Goal: Task Accomplishment & Management: Use online tool/utility

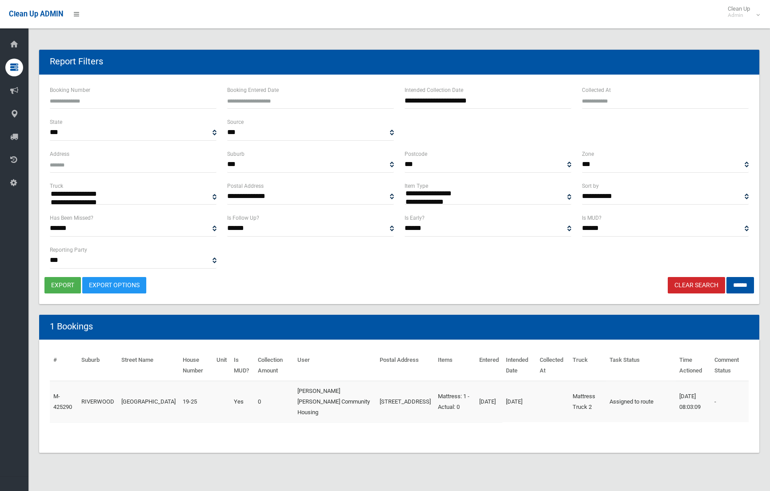
select select
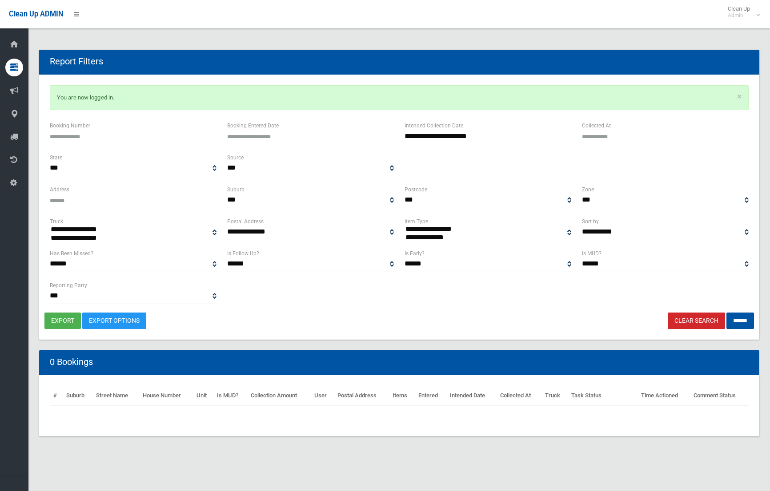
select select
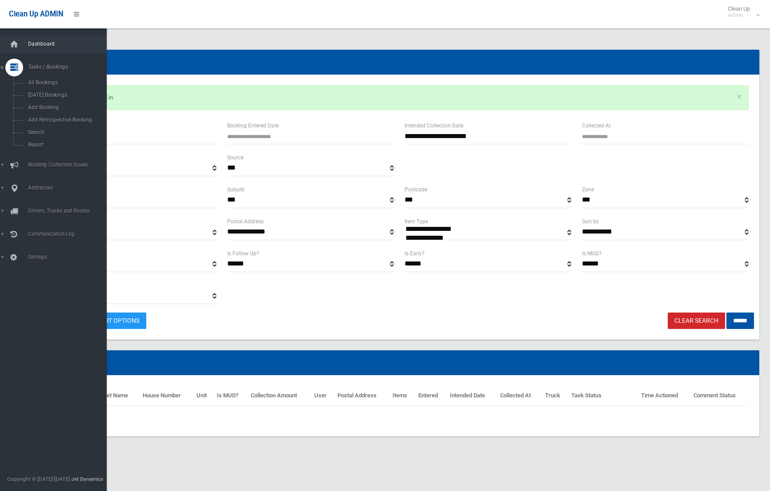
drag, startPoint x: 29, startPoint y: 39, endPoint x: 34, endPoint y: 40, distance: 5.1
click at [29, 39] on link "Dashboard" at bounding box center [53, 45] width 107 height 18
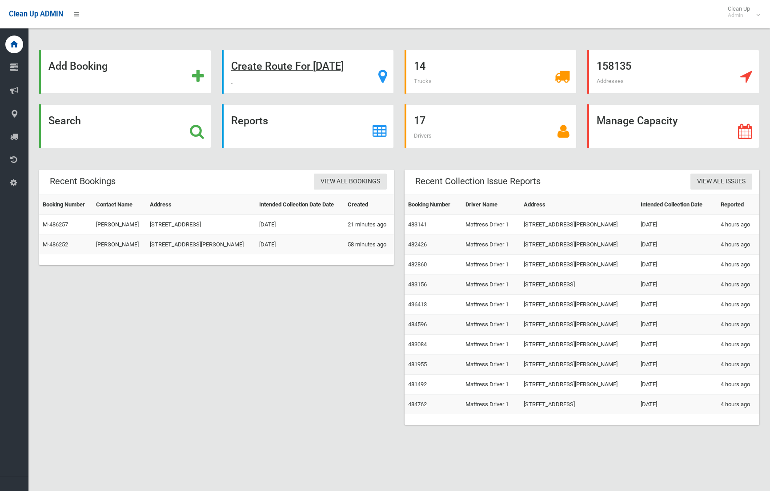
click at [299, 70] on strong "Create Route For Tomorrow" at bounding box center [287, 66] width 112 height 12
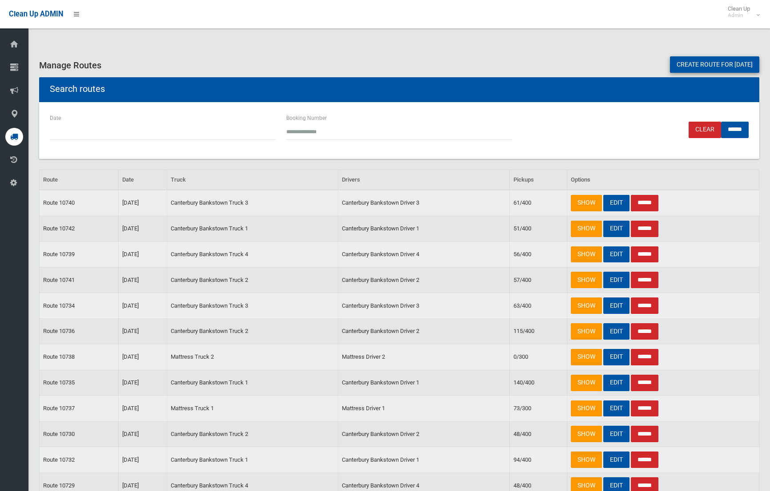
click at [694, 66] on link "Create route for tomorrow" at bounding box center [714, 64] width 89 height 16
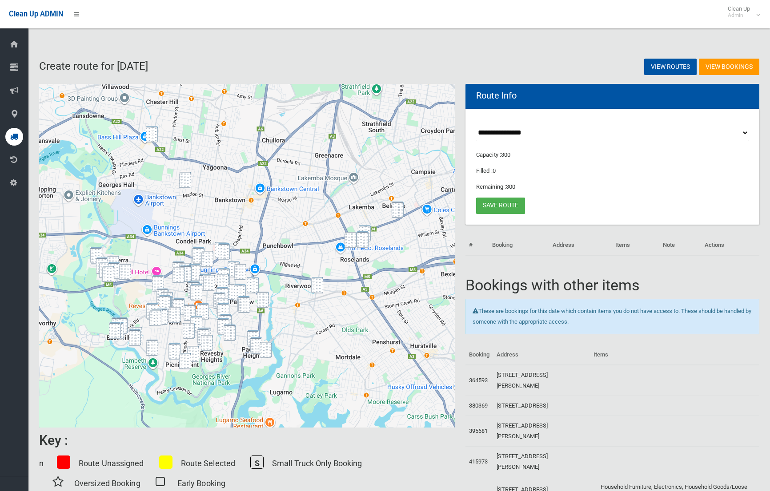
click at [152, 132] on img "735 Hume Highway, BASS HILL NSW 2197" at bounding box center [152, 134] width 12 height 16
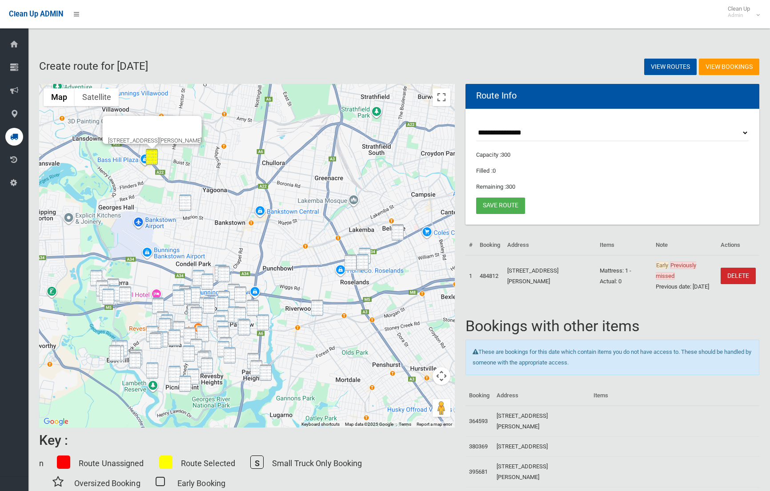
drag, startPoint x: 186, startPoint y: 203, endPoint x: 206, endPoint y: 191, distance: 23.3
click at [186, 203] on img "8A Collins Crescent, YAGOONA NSW 2199" at bounding box center [185, 203] width 12 height 16
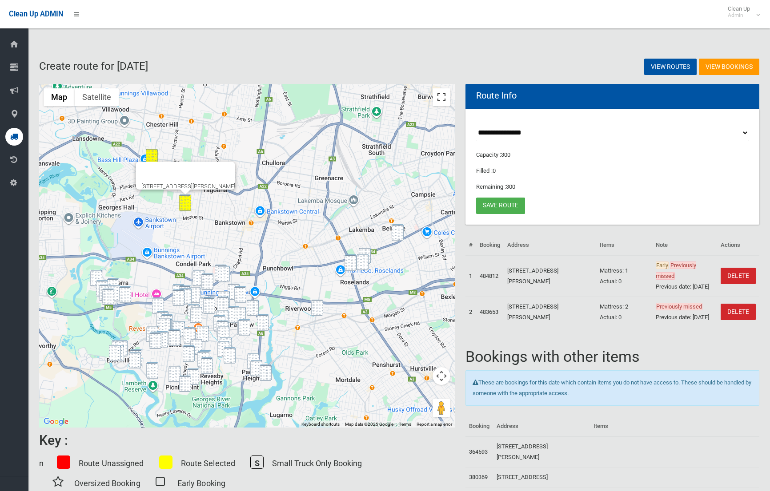
click at [443, 97] on button "Toggle fullscreen view" at bounding box center [441, 97] width 18 height 18
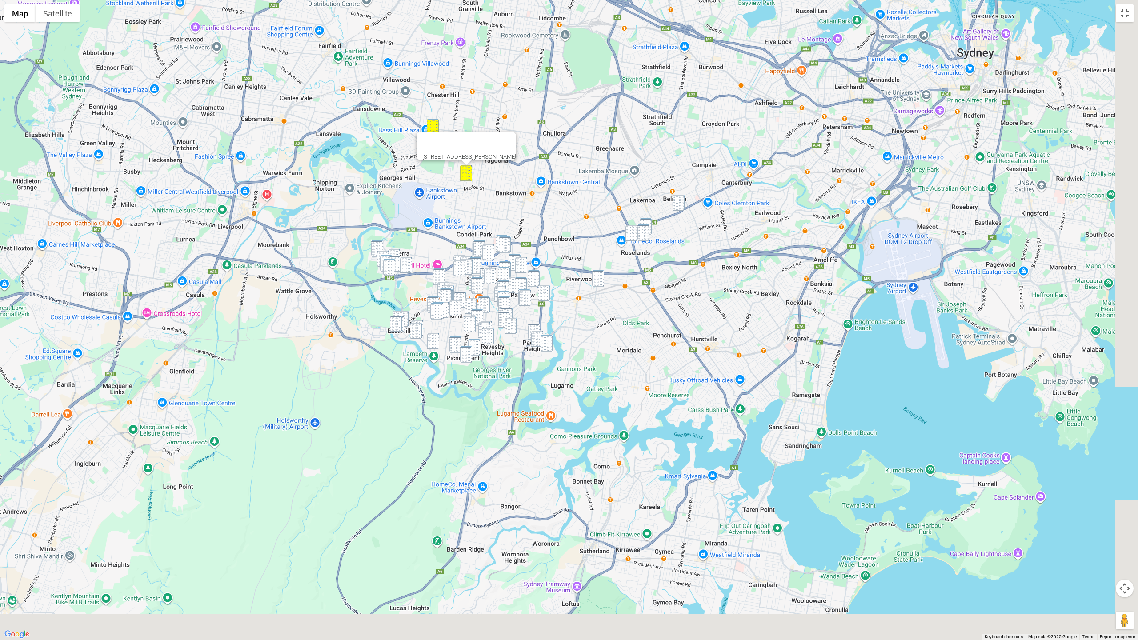
drag, startPoint x: 631, startPoint y: 293, endPoint x: 577, endPoint y: 176, distance: 128.2
click at [575, 173] on div "8A Collins Crescent, YAGOONA NSW 2199" at bounding box center [569, 320] width 1138 height 640
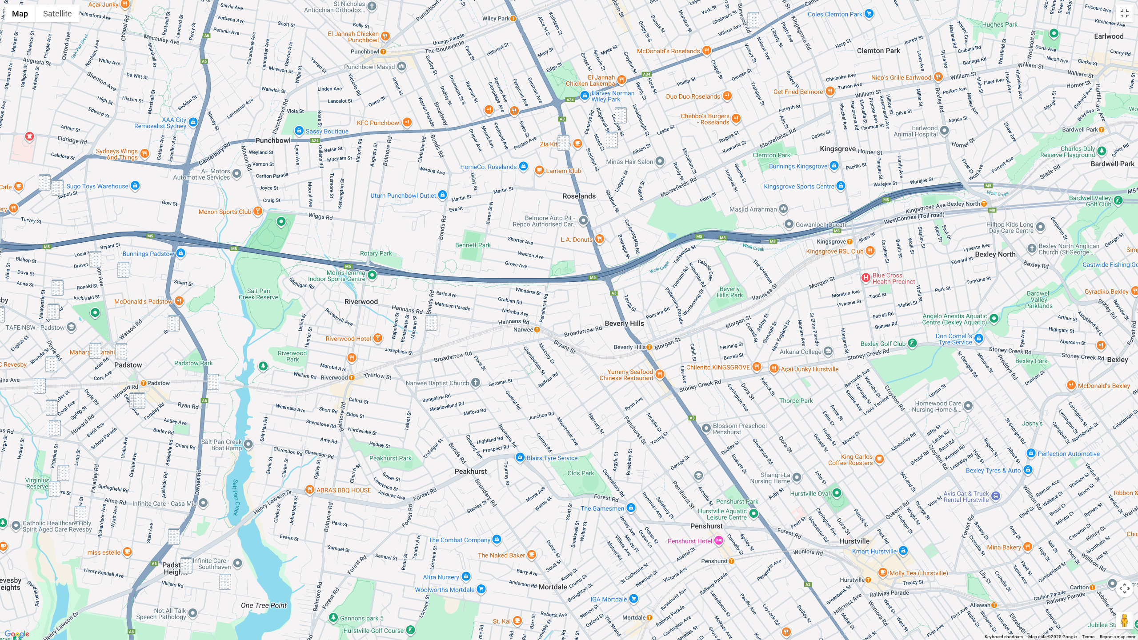
click at [684, 257] on div "8A Collins Crescent, YAGOONA NSW 2199" at bounding box center [569, 320] width 1138 height 640
drag, startPoint x: 756, startPoint y: 23, endPoint x: 752, endPoint y: 33, distance: 11.4
click at [756, 23] on img "721 Canterbury Road, BELMORE NSW 2192" at bounding box center [753, 20] width 12 height 16
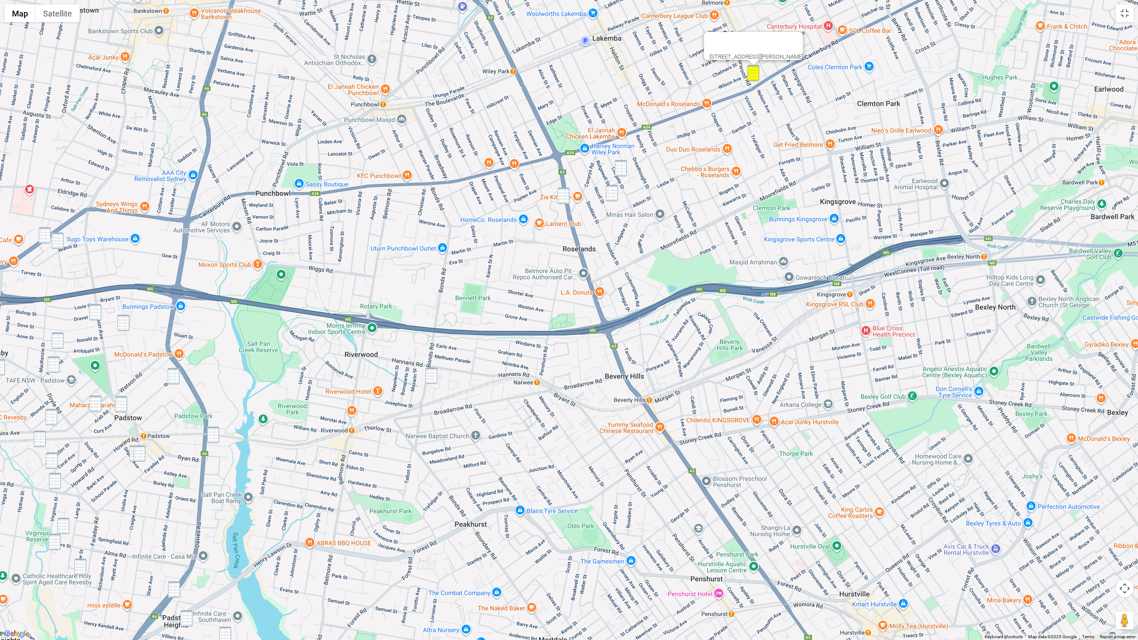
drag, startPoint x: 622, startPoint y: 170, endPoint x: 609, endPoint y: 192, distance: 25.5
click at [622, 170] on img "44 Ludgate Street, ROSELANDS NSW 2196" at bounding box center [621, 168] width 12 height 16
drag, startPoint x: 607, startPoint y: 196, endPoint x: 581, endPoint y: 195, distance: 25.8
click at [607, 196] on img "9 Keevin Street, ROSELANDS NSW 2196" at bounding box center [612, 192] width 12 height 16
drag, startPoint x: 563, startPoint y: 196, endPoint x: 580, endPoint y: 192, distance: 17.0
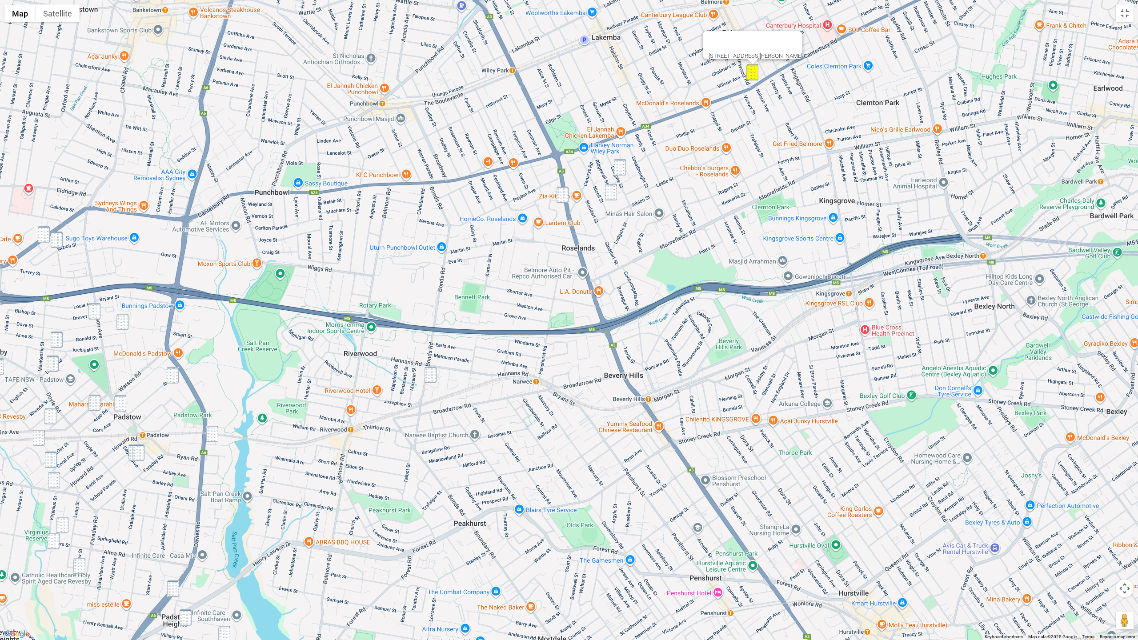
click at [563, 196] on img "205 King Georges Road, ROSELANDS NSW 2196" at bounding box center [562, 195] width 12 height 16
drag, startPoint x: 609, startPoint y: 194, endPoint x: 616, endPoint y: 188, distance: 10.1
click at [609, 194] on img "9 Keevin Street, ROSELANDS NSW 2196" at bounding box center [611, 192] width 12 height 16
click at [661, 153] on button "Close" at bounding box center [649, 161] width 21 height 21
click at [620, 168] on img "44 Ludgate Street, ROSELANDS NSW 2196" at bounding box center [620, 167] width 12 height 16
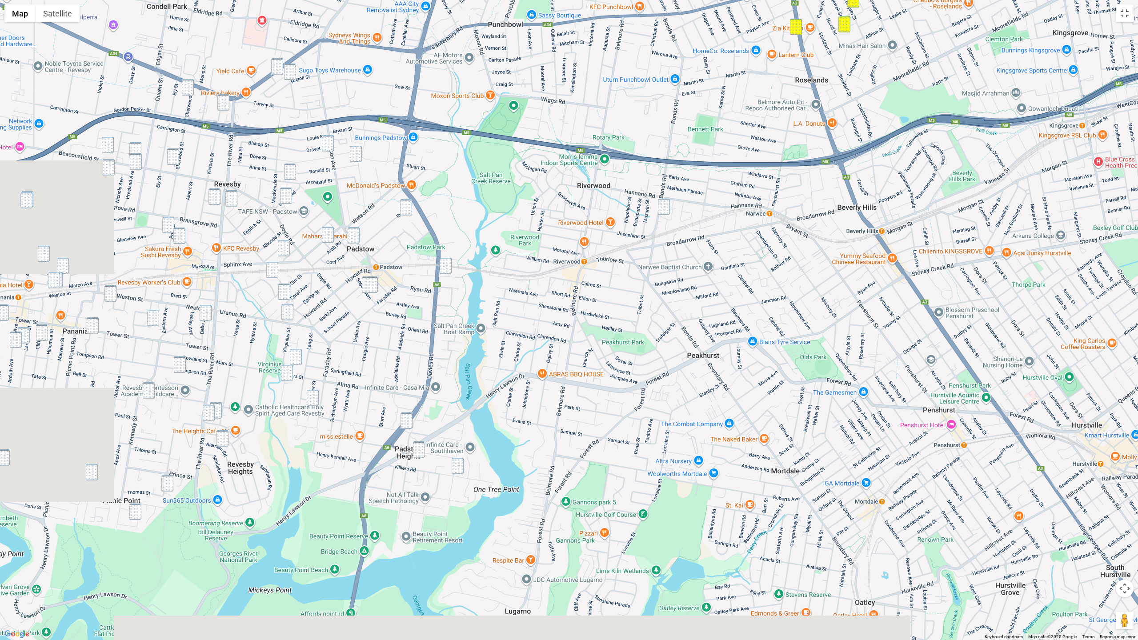
drag, startPoint x: 494, startPoint y: 219, endPoint x: 727, endPoint y: 54, distance: 285.7
click at [727, 54] on div "44 Ludgate Street, ROSELANDS NSW 2196" at bounding box center [569, 320] width 1138 height 640
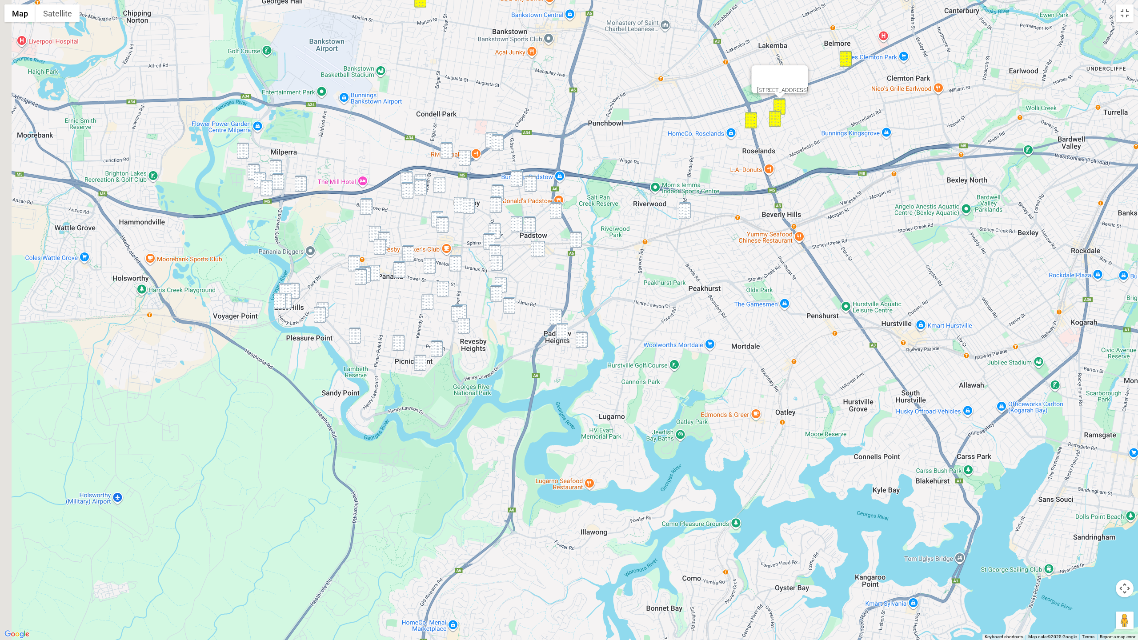
drag, startPoint x: 611, startPoint y: 176, endPoint x: 720, endPoint y: 213, distance: 115.2
click at [720, 213] on div "44 Ludgate Street, ROSELANDS NSW 2196" at bounding box center [569, 320] width 1138 height 640
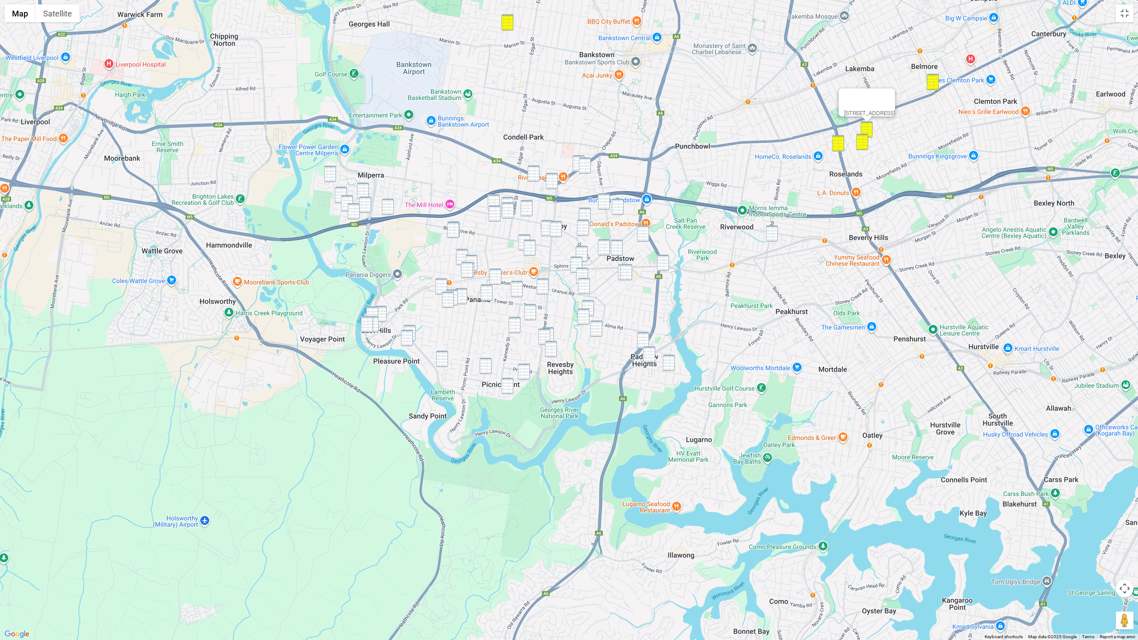
click at [327, 173] on img "22 Links Avenue, MILPERRA NSW 2214" at bounding box center [330, 174] width 12 height 16
drag, startPoint x: 362, startPoint y: 191, endPoint x: 344, endPoint y: 196, distance: 18.1
click at [361, 191] on img "19 Eynham Road, MILPERRA NSW 2214" at bounding box center [363, 191] width 12 height 16
drag, startPoint x: 343, startPoint y: 192, endPoint x: 342, endPoint y: 197, distance: 5.8
click at [343, 192] on img "11 Lone Pine Avenue, MILPERRA NSW 2214" at bounding box center [341, 195] width 12 height 16
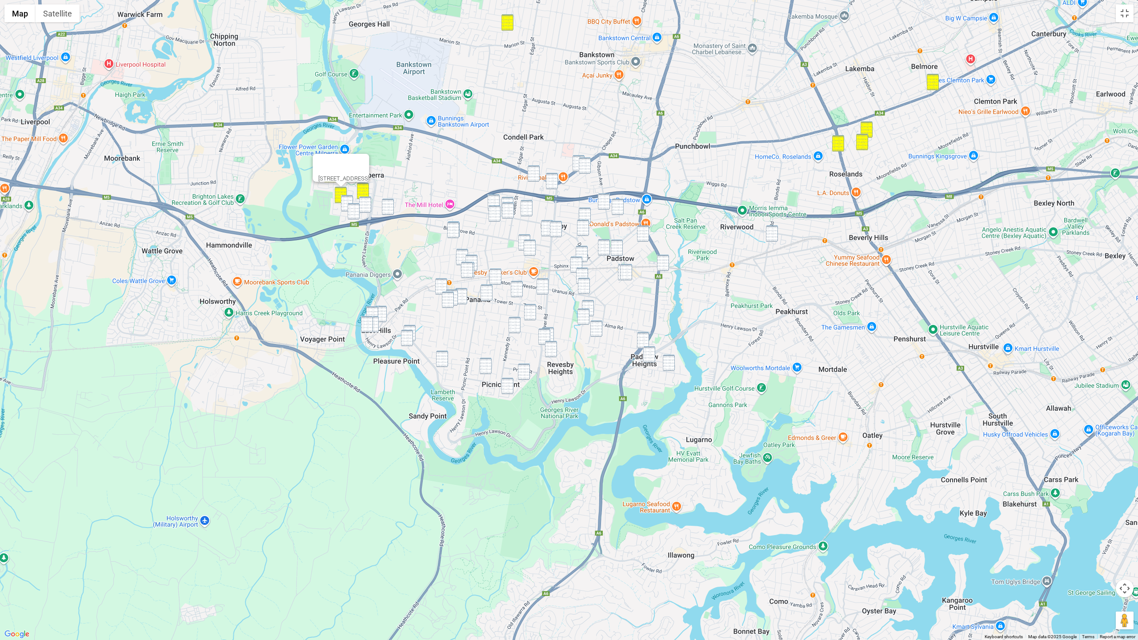
drag, startPoint x: 343, startPoint y: 199, endPoint x: 353, endPoint y: 201, distance: 10.0
click at [343, 199] on img "11 Nieuport Avenue, MILPERRA NSW 2214" at bounding box center [347, 203] width 12 height 16
drag, startPoint x: 363, startPoint y: 201, endPoint x: 356, endPoint y: 206, distance: 8.6
click at [363, 201] on img "15 Mactier Avenue, MILPERRA NSW 2214" at bounding box center [365, 204] width 12 height 16
drag, startPoint x: 355, startPoint y: 208, endPoint x: 375, endPoint y: 208, distance: 20.4
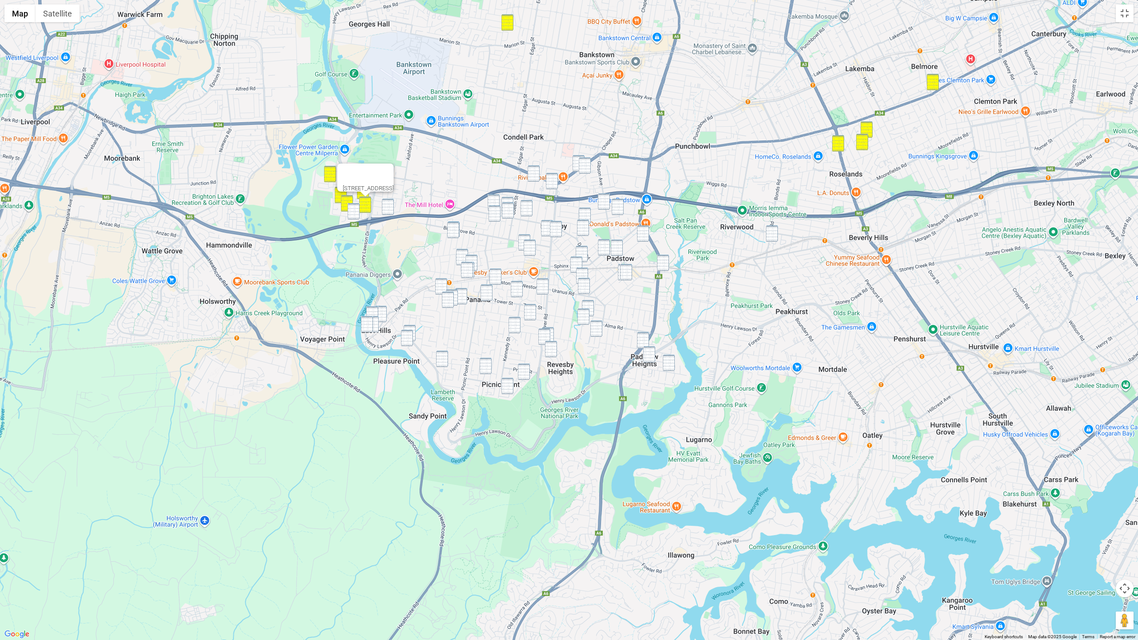
click at [355, 208] on img "16 Prescott Parade, MILPERRA NSW 2214" at bounding box center [353, 211] width 12 height 16
click at [390, 208] on img "26 Flanders Avenue, MILPERRA NSW 2214" at bounding box center [388, 207] width 12 height 16
click at [350, 211] on img "16 Prescott Parade, MILPERRA NSW 2214" at bounding box center [353, 211] width 12 height 16
drag, startPoint x: 384, startPoint y: 311, endPoint x: 376, endPoint y: 311, distance: 8.0
click at [383, 311] on img "82 Park Road, EAST HILLS NSW 2213" at bounding box center [381, 314] width 12 height 16
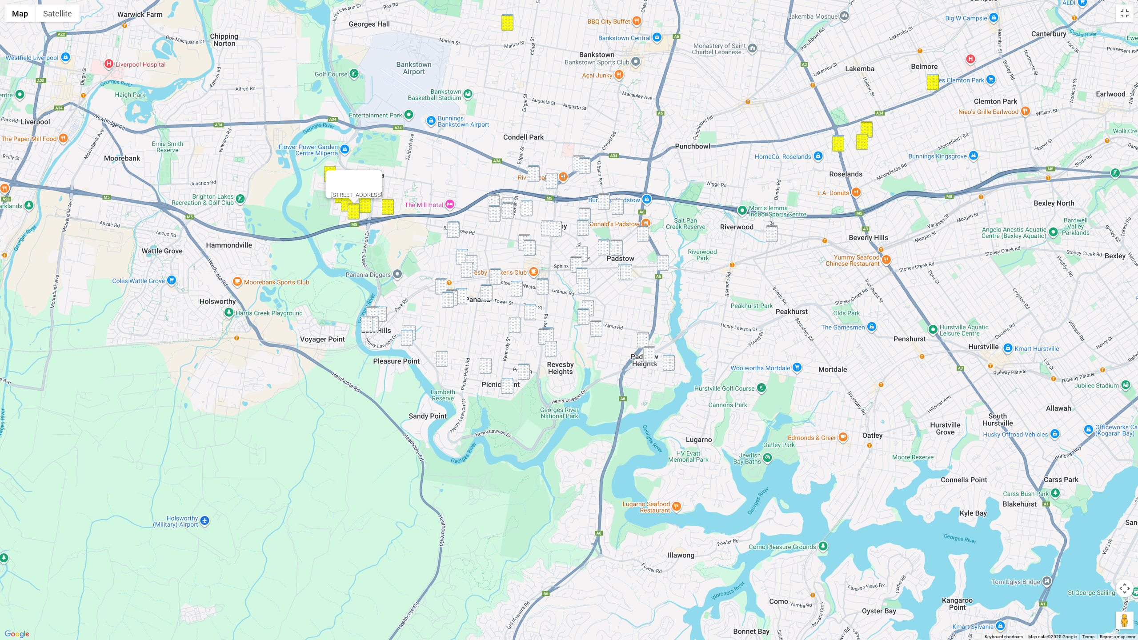
click at [373, 311] on img "33 Monie Avenue, EAST HILLS NSW 2213" at bounding box center [372, 314] width 12 height 16
drag, startPoint x: 380, startPoint y: 315, endPoint x: 376, endPoint y: 320, distance: 6.7
click at [380, 315] on img "82 Park Road, EAST HILLS NSW 2213" at bounding box center [381, 314] width 12 height 16
click at [371, 324] on img "641 Henry Lawson Drive, EAST HILLS NSW 2213" at bounding box center [367, 324] width 12 height 16
click at [374, 325] on img "4/49 Maclaurin Avenue, EAST HILLS NSW 2213" at bounding box center [373, 324] width 12 height 16
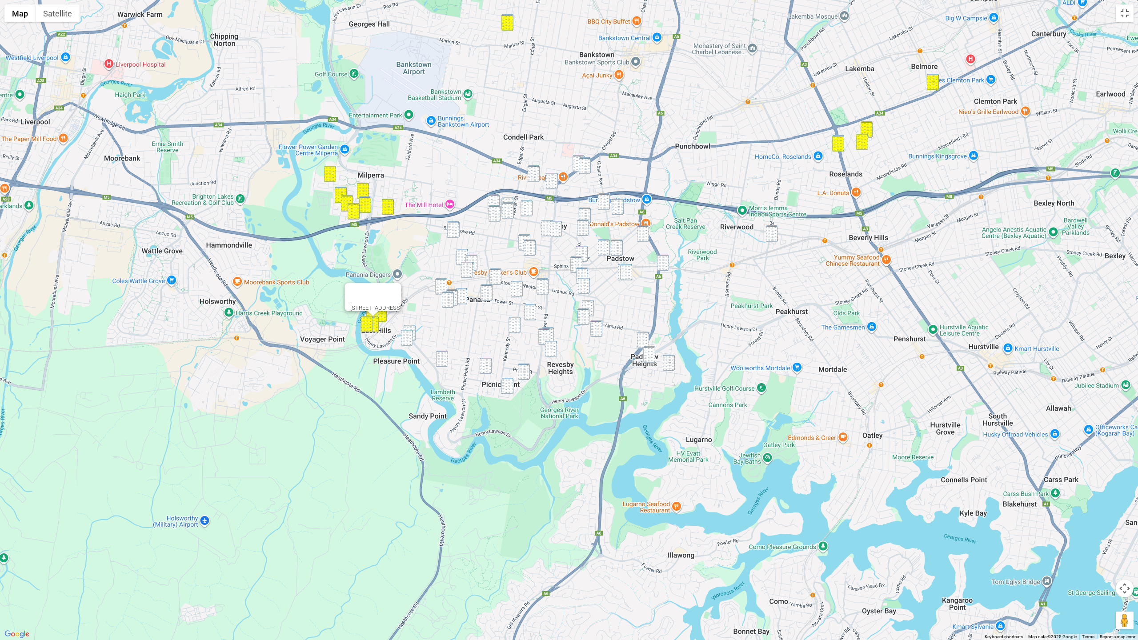
click at [410, 328] on img "646 Henry Lawson Drive, EAST HILLS NSW 2213" at bounding box center [409, 333] width 12 height 16
click at [405, 338] on img "11 Burbank Avenue, EAST HILLS NSW 2213" at bounding box center [407, 338] width 12 height 16
click at [443, 359] on img "188 Lambeth Street, PICNIC POINT NSW 2213" at bounding box center [442, 359] width 12 height 16
click at [488, 366] on img "12 Austin Boulevard, PICNIC POINT NSW 2213" at bounding box center [485, 366] width 12 height 16
drag, startPoint x: 505, startPoint y: 383, endPoint x: 512, endPoint y: 382, distance: 7.6
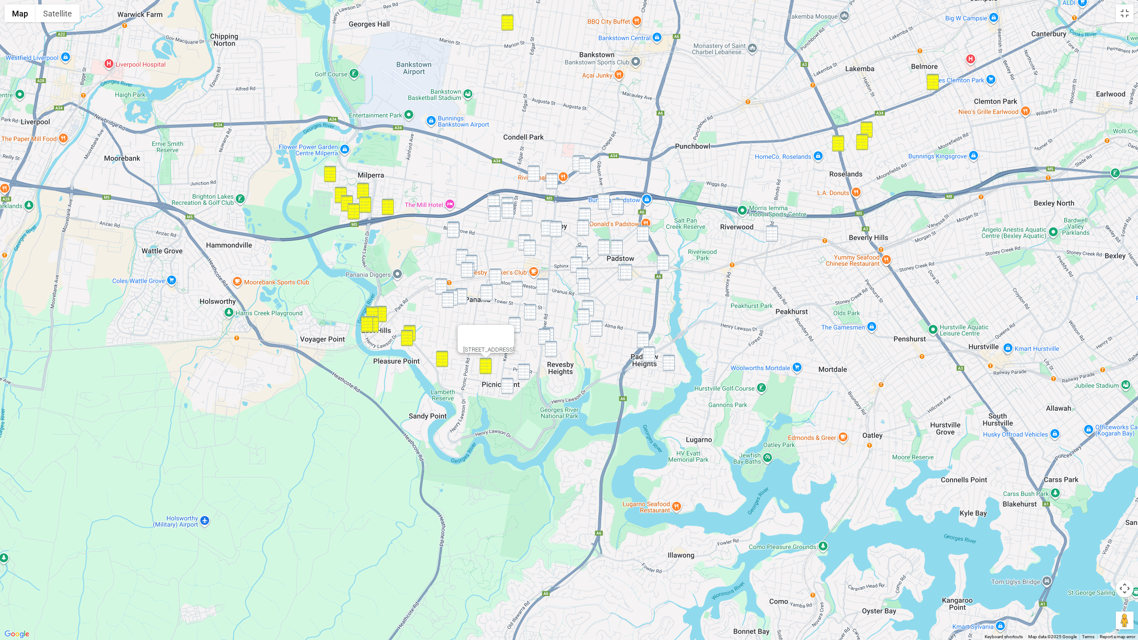
click at [505, 383] on img "12A Parkview Avenue, PICNIC POINT NSW 2213" at bounding box center [507, 386] width 12 height 16
click at [523, 379] on img "2 Glyn Avenue, PICNIC POINT NSW 2213" at bounding box center [524, 371] width 12 height 16
drag, startPoint x: 453, startPoint y: 229, endPoint x: 465, endPoint y: 248, distance: 22.9
click at [454, 229] on img "13b Laundess Avenue, PANANIA NSW 2213" at bounding box center [453, 230] width 12 height 16
click at [466, 256] on img "39 Kiora Street, PANANIA NSW 2213" at bounding box center [471, 263] width 12 height 16
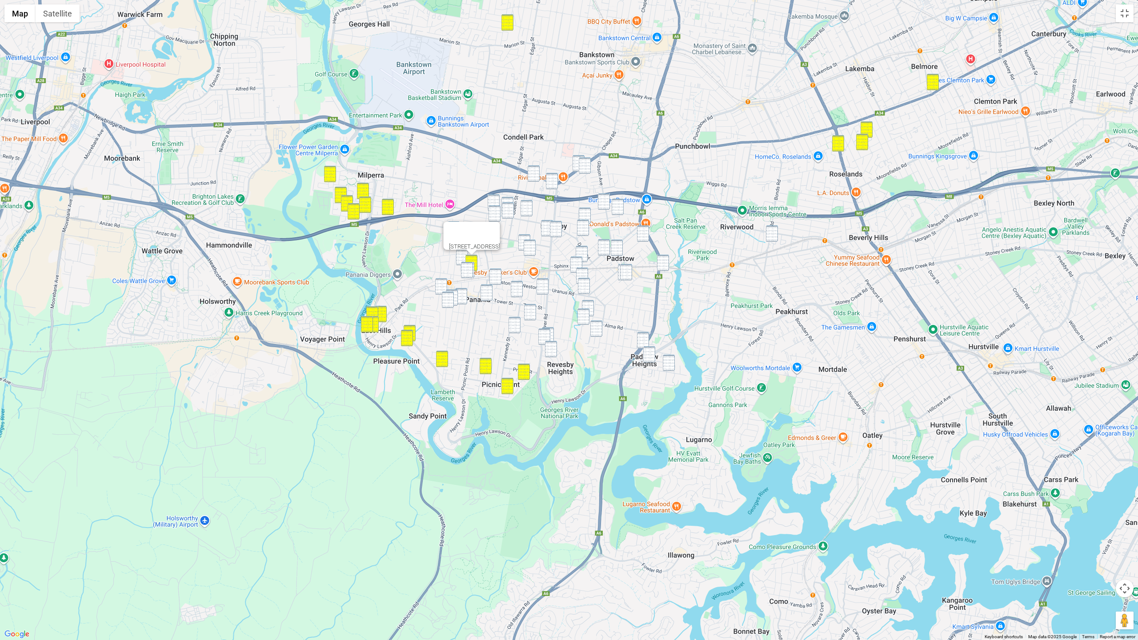
click at [474, 260] on img "39 Kiora Street, PANANIA NSW 2213" at bounding box center [471, 263] width 12 height 16
click at [463, 256] on img "21 Hazelglen Avenue, PANANIA NSW 2213" at bounding box center [462, 257] width 12 height 16
click at [472, 258] on img "39 Kiora Street, PANANIA NSW 2213" at bounding box center [471, 263] width 12 height 16
click at [474, 268] on img "77 Marco Avenue, PANANIA NSW 2213" at bounding box center [468, 270] width 12 height 16
click at [468, 269] on img "79 Marco Avenue, PANANIA NSW 2213" at bounding box center [467, 270] width 12 height 16
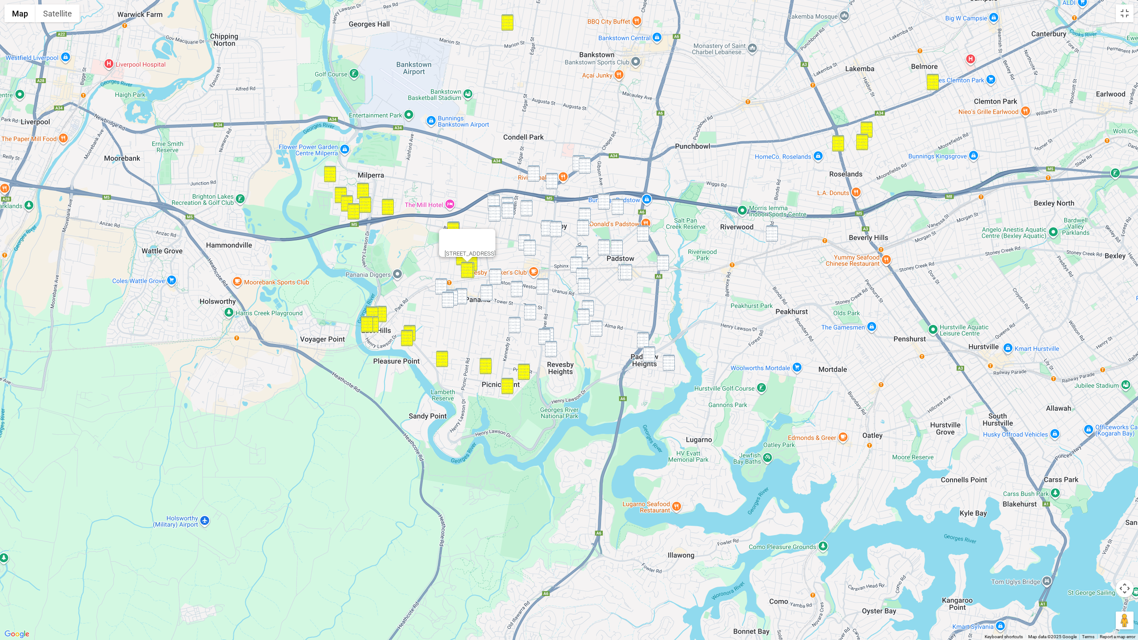
click at [445, 283] on img "241 Tower Street, PANANIA NSW 2213" at bounding box center [441, 286] width 12 height 16
drag, startPoint x: 447, startPoint y: 299, endPoint x: 457, endPoint y: 299, distance: 9.3
click at [448, 299] on img "31 Eddie Avenue, PANANIA NSW 2213" at bounding box center [448, 299] width 12 height 16
click at [457, 298] on img "20 Lambeth Street, PANANIA NSW 2213" at bounding box center [452, 297] width 12 height 16
click at [463, 298] on img "17 Clifford Street, PANANIA NSW 2213" at bounding box center [461, 296] width 12 height 16
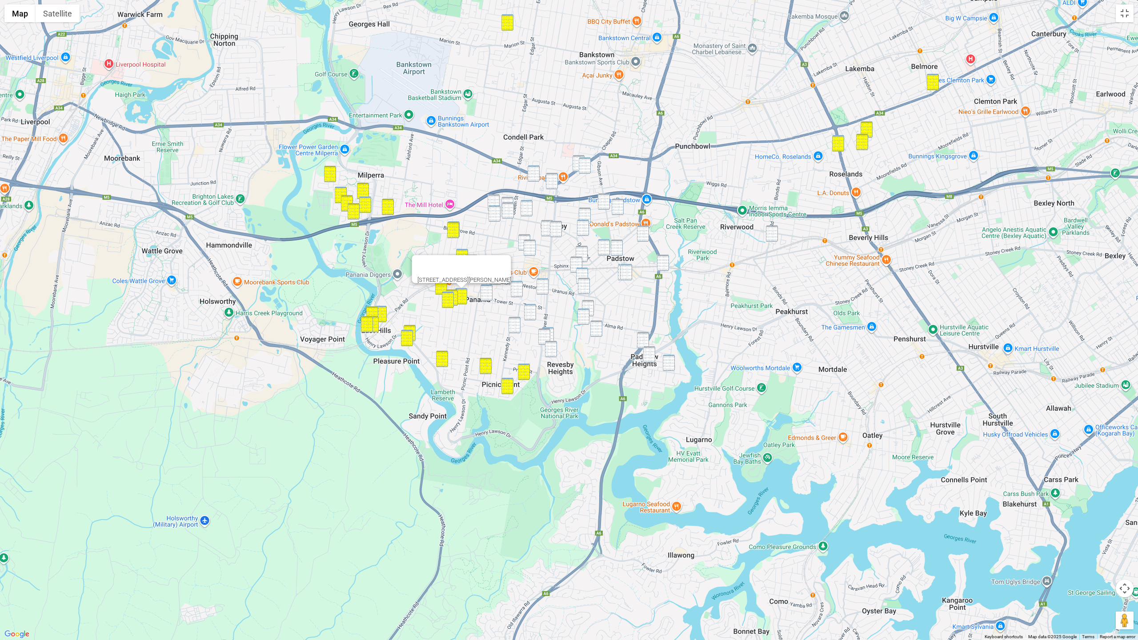
click at [481, 296] on img "127 Tower Street, PANANIA NSW 2213" at bounding box center [486, 292] width 12 height 16
drag, startPoint x: 517, startPoint y: 291, endPoint x: 527, endPoint y: 304, distance: 16.5
click at [517, 291] on img "21 Tyalgum Avenue, PANANIA NSW 2213" at bounding box center [517, 289] width 12 height 16
click at [530, 310] on img "27A Tompson Road, REVESBY NSW 2212" at bounding box center [530, 312] width 12 height 16
click at [513, 326] on img "43 Ferndale Road, REVESBY NSW 2212" at bounding box center [514, 325] width 12 height 16
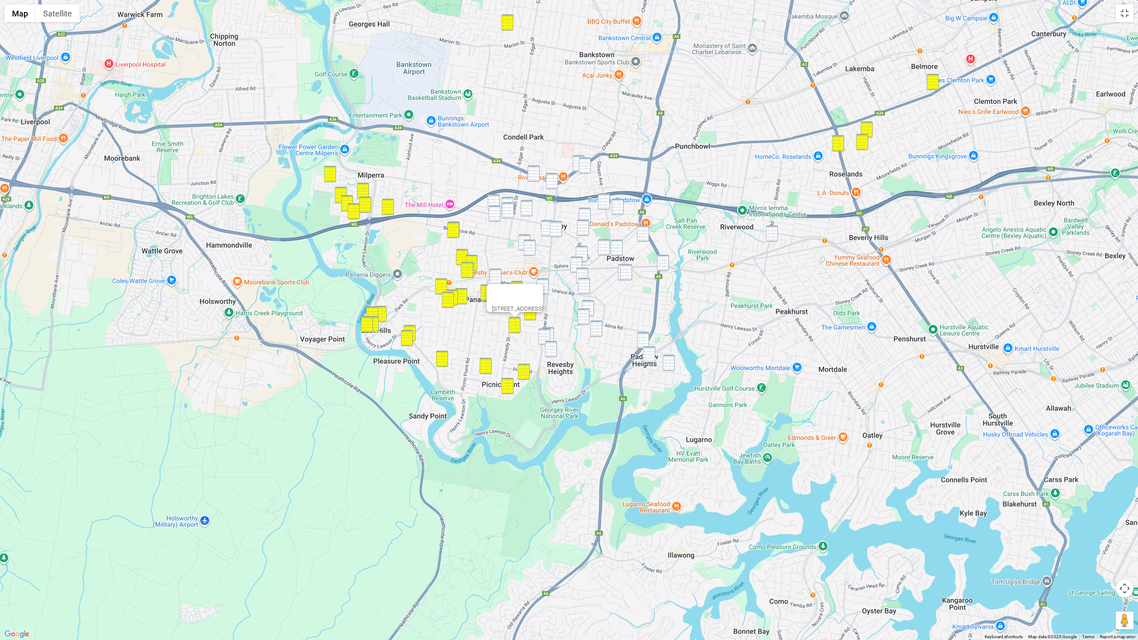
drag, startPoint x: 553, startPoint y: 332, endPoint x: 549, endPoint y: 332, distance: 4.5
click at [553, 332] on img "90 Vega Street, REVESBY NSW 2212" at bounding box center [548, 335] width 12 height 16
click at [546, 333] on img "4 Edinburgh Drive, REVESBY HEIGHTS NSW 2212" at bounding box center [544, 336] width 12 height 16
click at [551, 351] on img "20 Alamein Road, REVESBY HEIGHTS NSW 2212" at bounding box center [551, 349] width 12 height 16
click at [644, 334] on img "22 Hall Crescent, PADSTOW NSW 2211" at bounding box center [643, 340] width 12 height 16
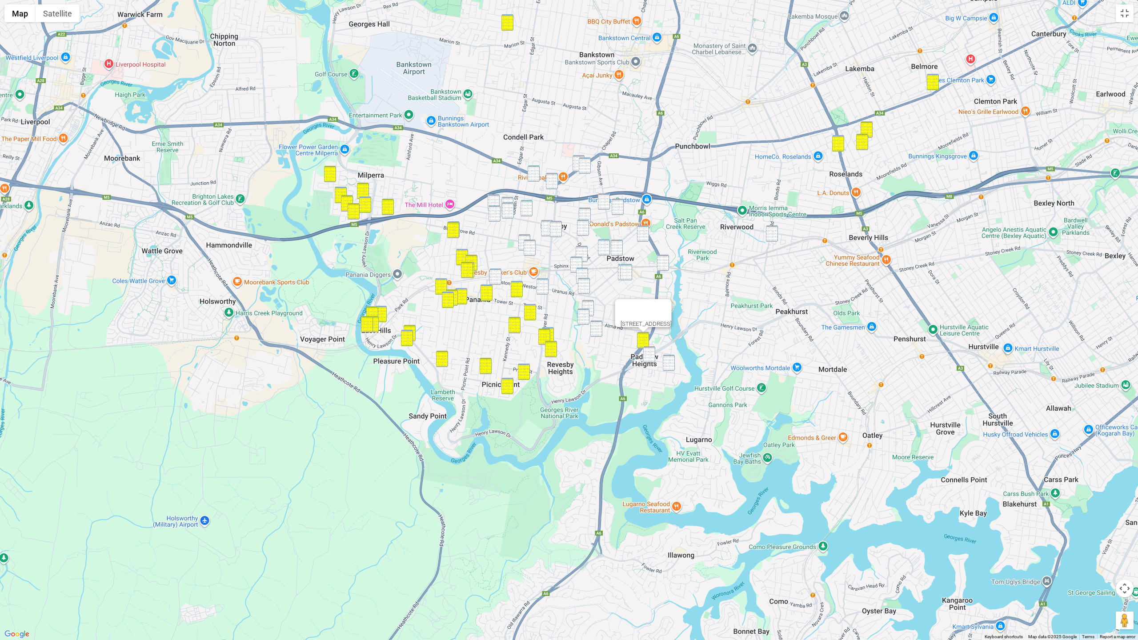
click at [654, 356] on img "1/39 Clancy Street, PADSTOW HEIGHTS NSW 2211" at bounding box center [649, 354] width 12 height 16
click at [669, 358] on img "40 Villiers Road, PADSTOW HEIGHTS NSW 2211" at bounding box center [669, 363] width 12 height 16
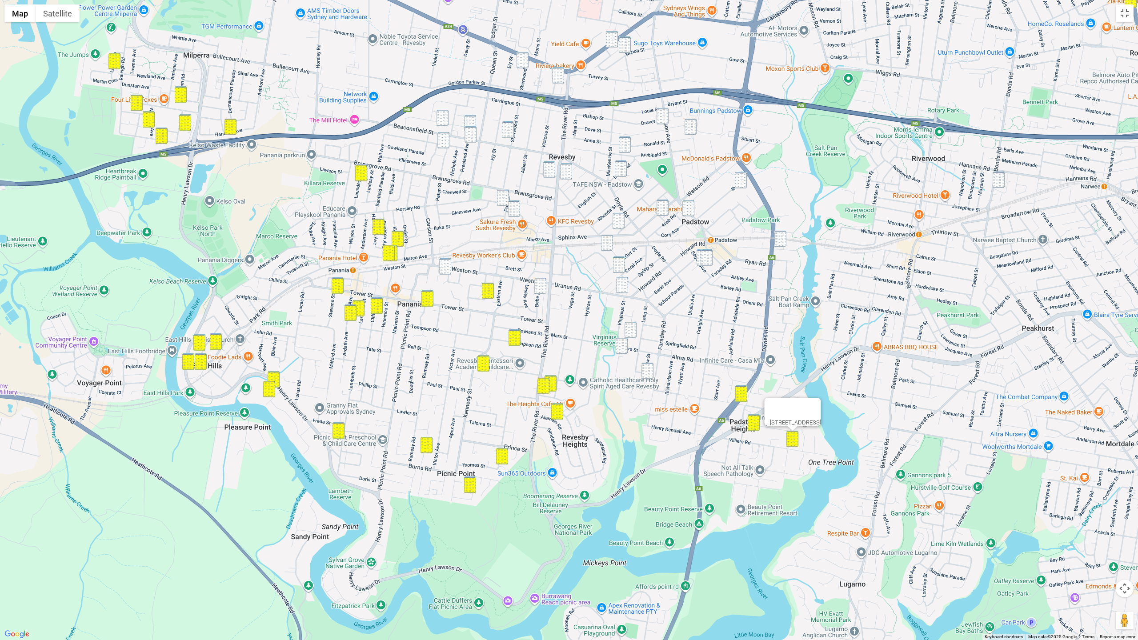
click at [443, 263] on img "41 Hodgkinson Crescent, PANANIA NSW 2213" at bounding box center [445, 266] width 12 height 16
click at [542, 286] on img "9 Bebe Avenue, REVESBY NSW 2212" at bounding box center [540, 286] width 12 height 16
click at [651, 370] on img "25 Carew Street, PADSTOW NSW 2211" at bounding box center [647, 371] width 12 height 16
click at [623, 145] on img "44 Archibald Street, PADSTOW NSW 2211" at bounding box center [625, 144] width 12 height 16
drag, startPoint x: 621, startPoint y: 168, endPoint x: 620, endPoint y: 179, distance: 11.1
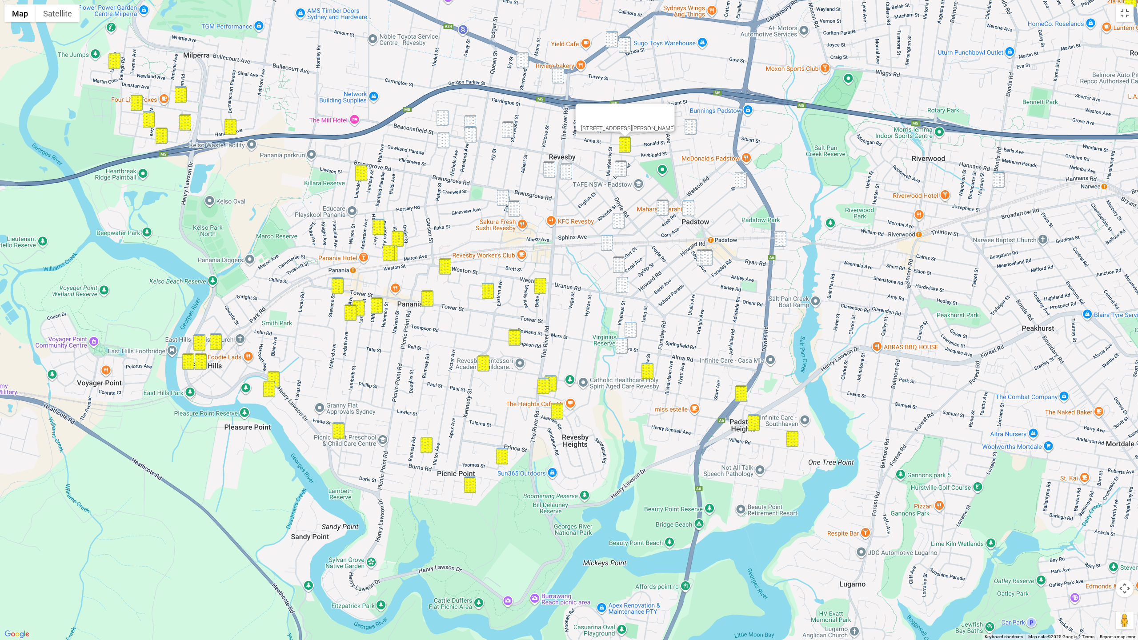
click at [621, 168] on img "4A Blackall Street, REVESBY NSW 2212" at bounding box center [621, 168] width 12 height 16
click at [620, 220] on img "44 Cairo Avenue, REVESBY NSW 2212" at bounding box center [618, 221] width 12 height 16
click at [608, 243] on img "6 Wyreema Avenue, PADSTOW NSW 2211" at bounding box center [607, 243] width 12 height 16
drag, startPoint x: 623, startPoint y: 263, endPoint x: 624, endPoint y: 273, distance: 10.7
click at [623, 263] on img "34 Coral Avenue, PADSTOW NSW 2211" at bounding box center [619, 264] width 12 height 16
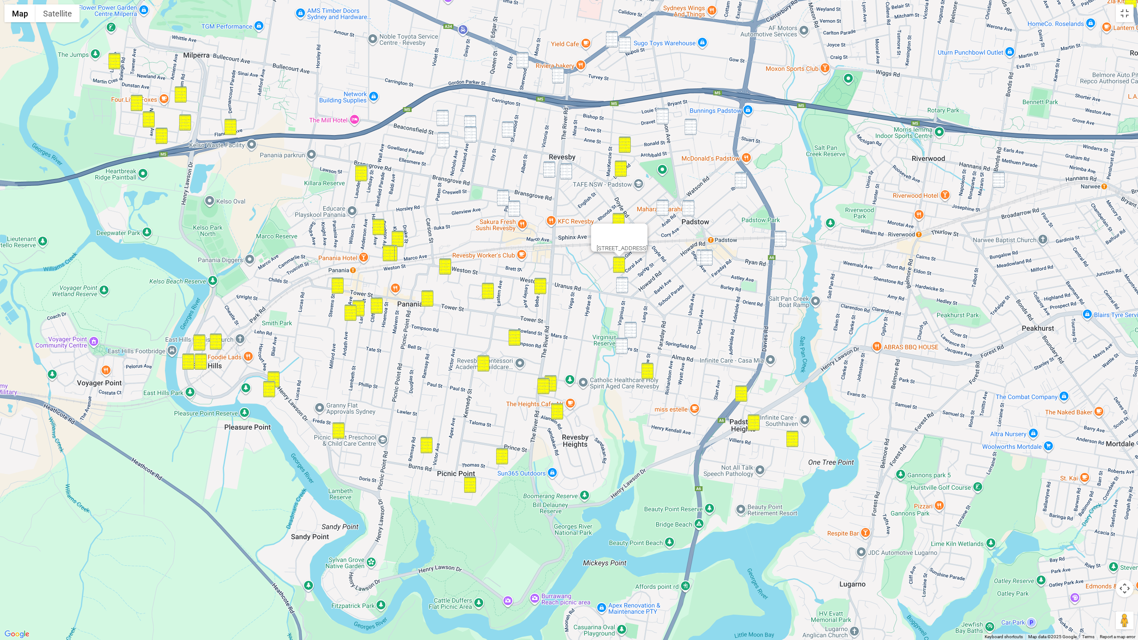
click at [621, 284] on img "2/36 Uranus Road, PADSTOW NSW 2211" at bounding box center [622, 285] width 12 height 16
click at [629, 321] on div "2/36 Uranus Road, PADSTOW NSW 2211" at bounding box center [569, 320] width 1138 height 640
click at [618, 342] on img "65 Virginius Street, PADSTOW NSW 2211" at bounding box center [621, 346] width 12 height 16
click at [629, 335] on img "54 Lang Street, PADSTOW NSW 2211" at bounding box center [630, 330] width 12 height 16
drag, startPoint x: 690, startPoint y: 212, endPoint x: 673, endPoint y: 211, distance: 16.9
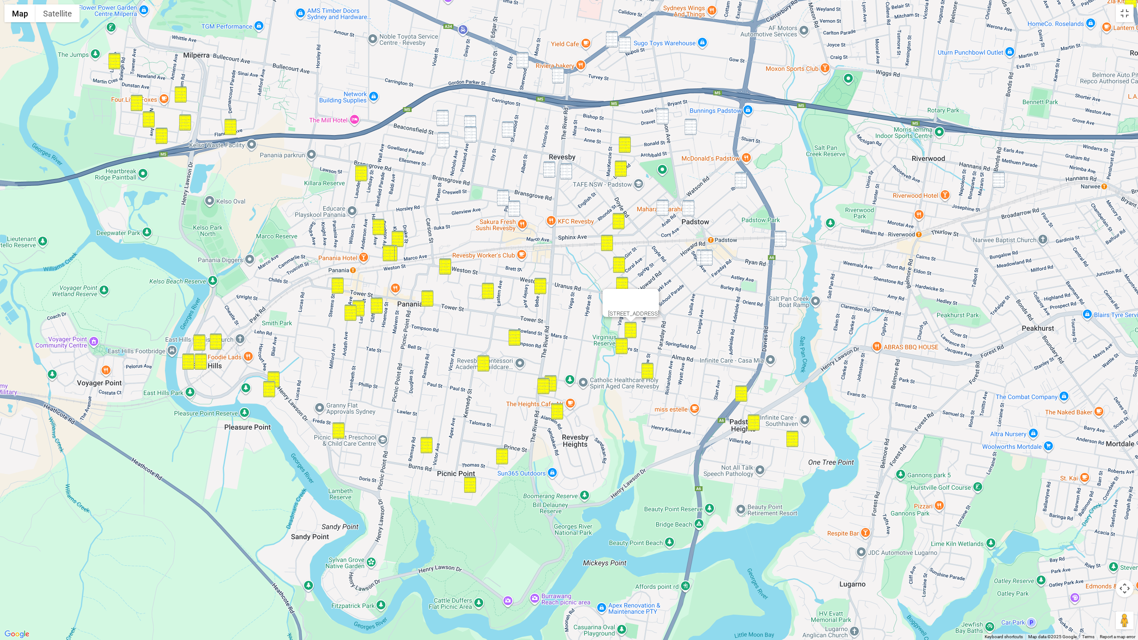
click at [690, 212] on img "102 Cahors Road, PADSTOW NSW 2211" at bounding box center [688, 208] width 12 height 16
drag, startPoint x: 664, startPoint y: 210, endPoint x: 670, endPoint y: 220, distance: 11.4
click at [664, 210] on img "1 Pyramid Avenue, PADSTOW NSW 2211" at bounding box center [662, 208] width 12 height 16
click at [698, 260] on img "21 Segers Avenue, PADSTOW NSW 2211" at bounding box center [702, 257] width 12 height 16
click at [703, 260] on img "25 Segers Avenue, PADSTOW NSW 2211" at bounding box center [706, 257] width 12 height 16
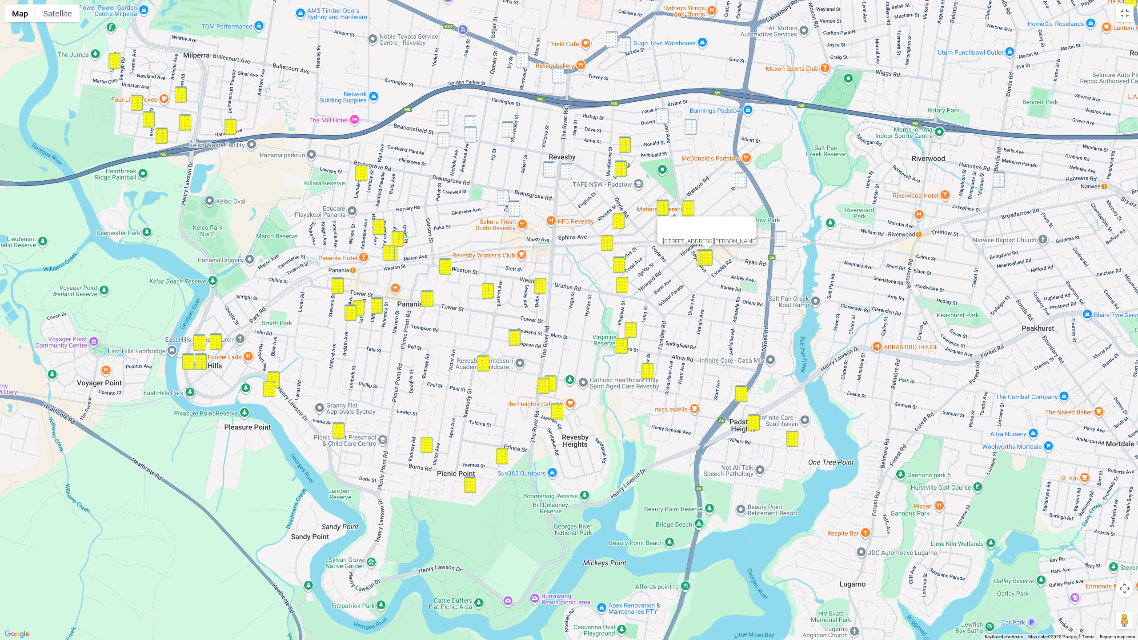
click at [743, 183] on img "59 Iberia Street, PADSTOW NSW 2211" at bounding box center [741, 180] width 12 height 16
click at [664, 117] on img "111 Gibson Avenue, PADSTOW NSW 2211" at bounding box center [662, 116] width 12 height 16
click at [694, 122] on img "20 Halcyon Avenue, PADSTOW NSW 2211" at bounding box center [690, 127] width 12 height 16
drag, startPoint x: 782, startPoint y: 244, endPoint x: 776, endPoint y: 241, distance: 6.6
click at [769, 244] on img "20 Meager Avenue, PADSTOW NSW 2211" at bounding box center [780, 239] width 12 height 16
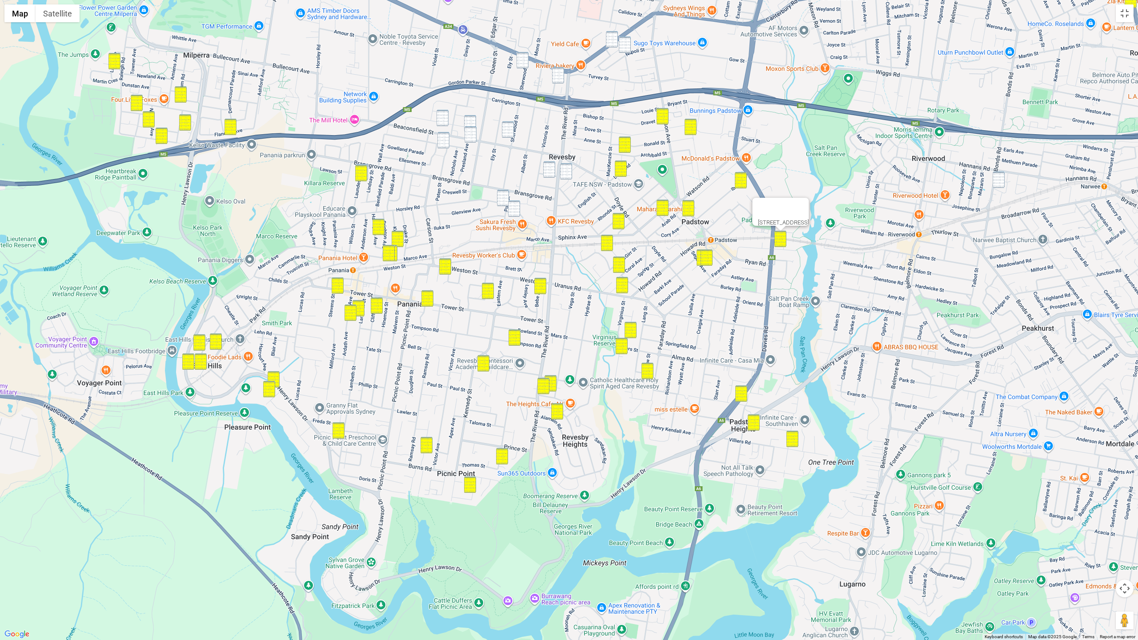
click at [611, 39] on img "224A Canterbury Road, REVESBY NSW 2212" at bounding box center [612, 39] width 12 height 16
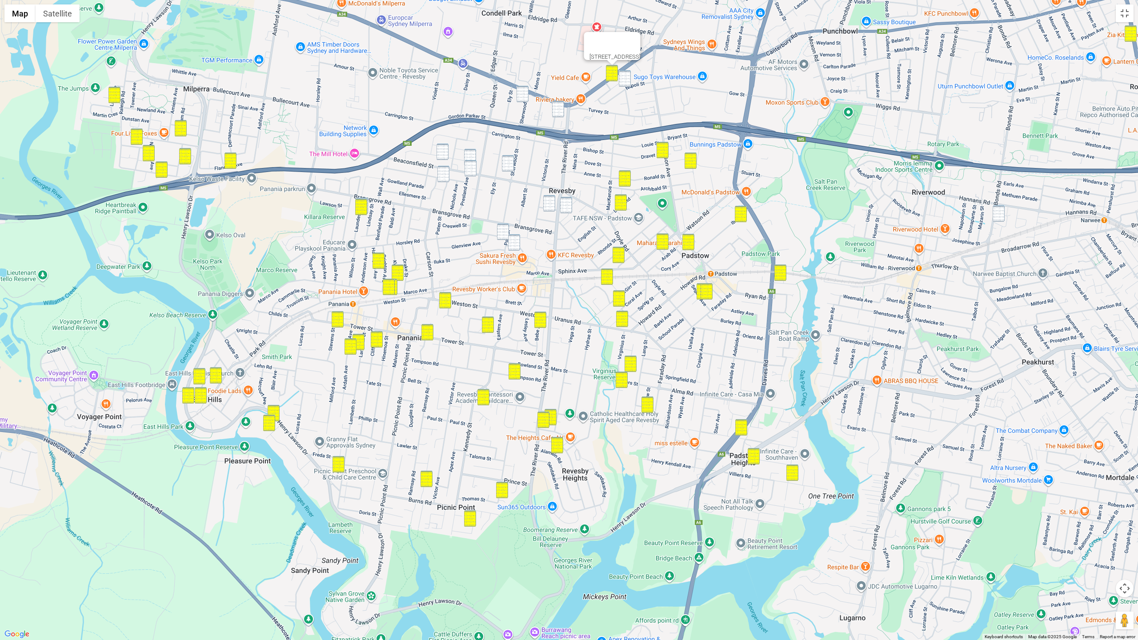
drag, startPoint x: 623, startPoint y: 44, endPoint x: 603, endPoint y: 61, distance: 26.5
click at [619, 45] on div at bounding box center [604, 42] width 30 height 21
drag, startPoint x: 521, startPoint y: 95, endPoint x: 568, endPoint y: 91, distance: 47.3
click at [522, 95] on img "4 Sherwood Street, REVESBY NSW 2212" at bounding box center [522, 94] width 12 height 16
click at [631, 79] on div "To navigate, press the arrow keys. 224A Canterbury Road, REVESBY NSW 2212" at bounding box center [569, 320] width 1138 height 640
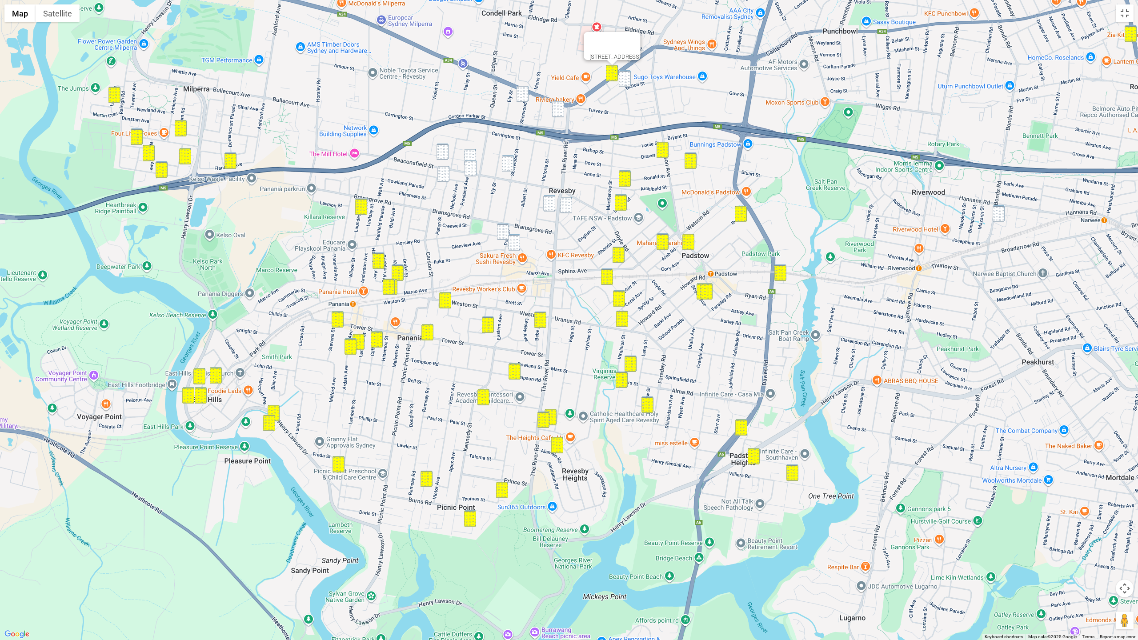
click at [625, 80] on img "28 Napoli Street, PADSTOW NSW 2211" at bounding box center [625, 78] width 12 height 16
click at [559, 107] on img "7 Victoria Street, REVESBY NSW 2212" at bounding box center [558, 109] width 12 height 16
click at [525, 101] on img "4 Sherwood Street, REVESBY NSW 2212" at bounding box center [522, 94] width 12 height 16
click at [447, 153] on img "23 Tracey Street, REVESBY NSW 2212" at bounding box center [442, 152] width 12 height 16
drag, startPoint x: 444, startPoint y: 173, endPoint x: 463, endPoint y: 166, distance: 19.6
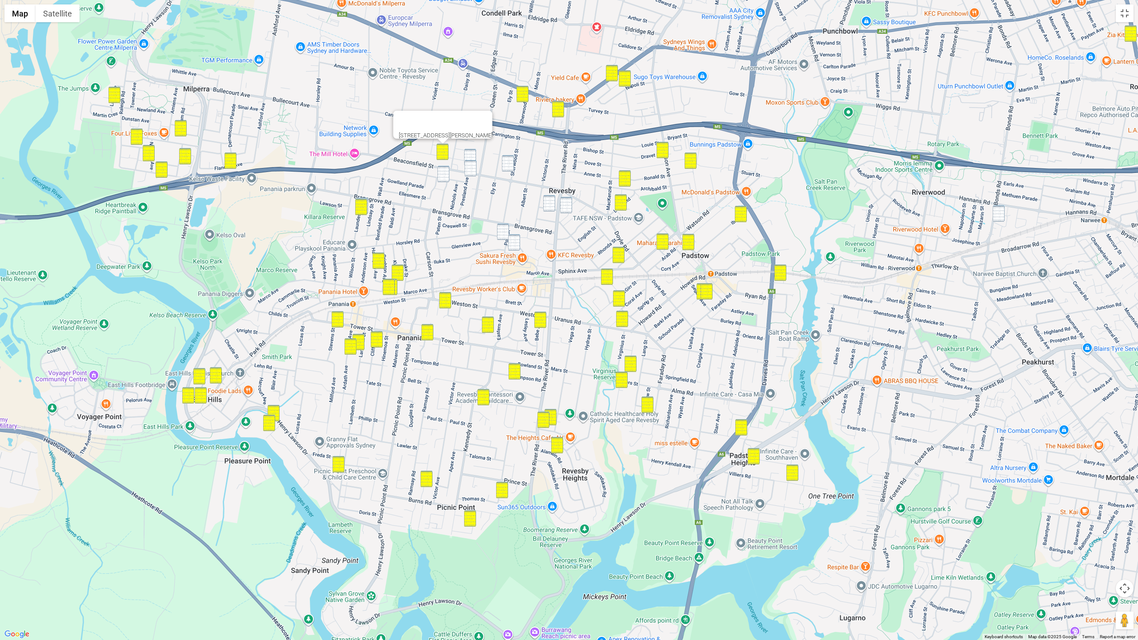
click at [446, 173] on img "67 Paten Street, REVESBY NSW 2212" at bounding box center [443, 174] width 12 height 16
click at [473, 154] on img "4 Tracey Street, REVESBY NSW 2212" at bounding box center [470, 157] width 12 height 16
drag, startPoint x: 471, startPoint y: 164, endPoint x: 457, endPoint y: 171, distance: 15.1
click at [471, 164] on img "77 Beaconsfield Street, REVESBY NSW 2212" at bounding box center [470, 168] width 12 height 16
click at [445, 174] on img "67 Paten Street, REVESBY NSW 2212" at bounding box center [443, 174] width 12 height 16
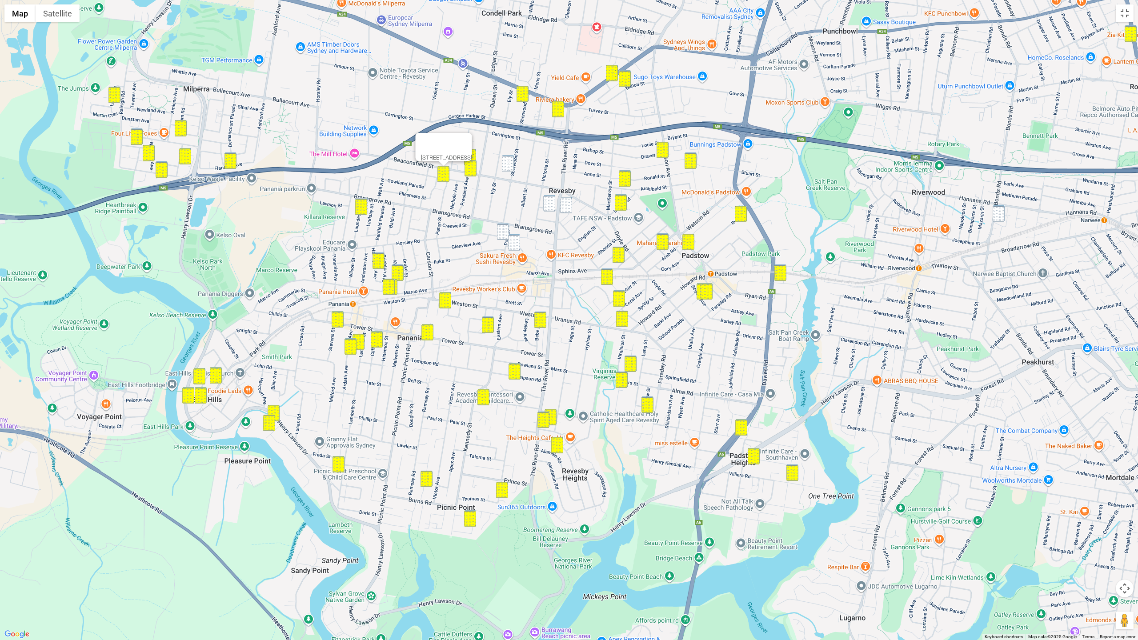
click at [508, 166] on img "82 Sherwood Street, REVESBY NSW 2212" at bounding box center [508, 163] width 12 height 16
click at [548, 200] on img "3 Thorn Street, REVESBY NSW 2212" at bounding box center [549, 203] width 12 height 16
click at [571, 202] on img "10A Haddon Crescent, REVESBY NSW 2212" at bounding box center [566, 205] width 12 height 16
click at [501, 231] on img "1 Horsley Road, REVESBY NSW 2212" at bounding box center [503, 232] width 12 height 16
click at [513, 244] on img "11 Swan Street, REVESBY NSW 2212" at bounding box center [514, 242] width 12 height 16
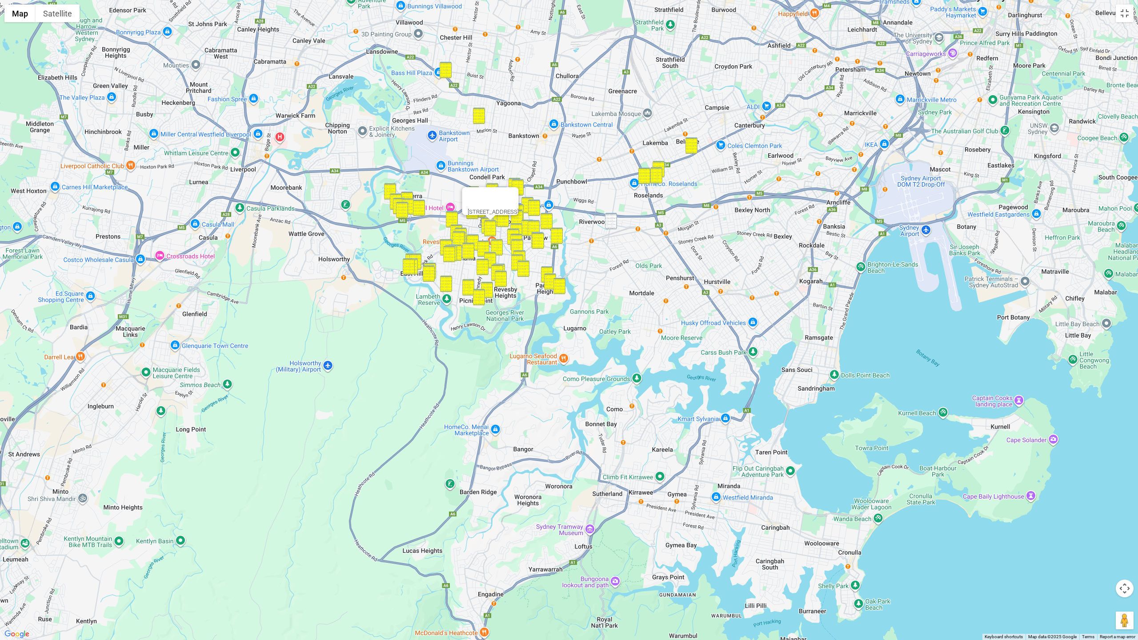
click at [609, 225] on img "19-25 Iluka Street, RIVERWOOD NSW 2210" at bounding box center [611, 221] width 12 height 16
click at [592, 129] on div "19-25 Iluka Street, RIVERWOOD NSW 2210" at bounding box center [569, 320] width 1138 height 640
click at [618, 187] on div at bounding box center [603, 190] width 30 height 21
click at [657, 182] on img "9 Keevin Street, ROSELANDS NSW 2196" at bounding box center [656, 175] width 12 height 16
click at [656, 179] on img "9 Keevin Street, ROSELANDS NSW 2196" at bounding box center [656, 175] width 12 height 16
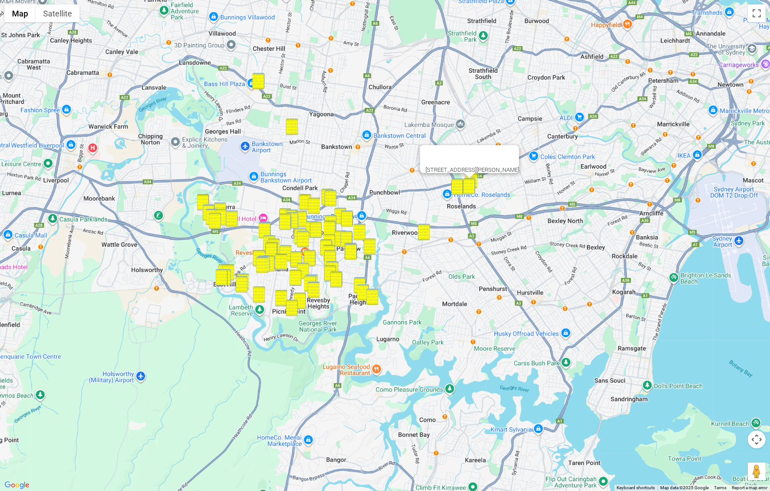
drag, startPoint x: 312, startPoint y: 280, endPoint x: 305, endPoint y: 351, distance: 71.5
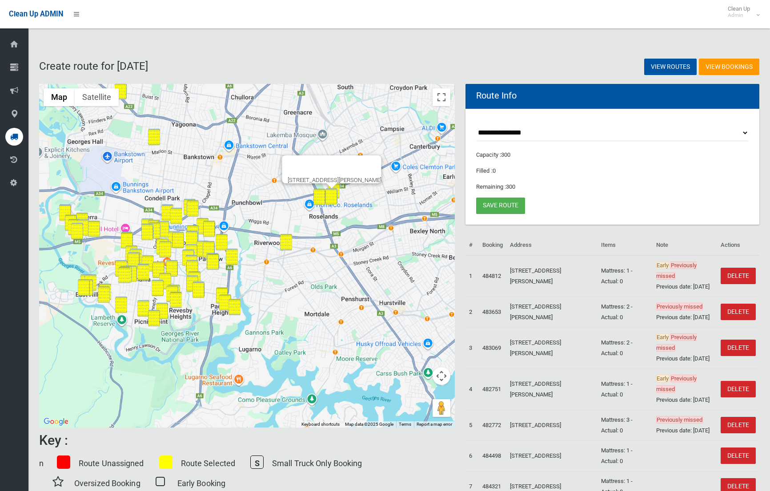
click at [298, 351] on div "9 Keevin Street, ROSELANDS NSW 2196" at bounding box center [246, 256] width 415 height 344
click at [445, 380] on button "Map camera controls" at bounding box center [441, 376] width 18 height 18
click at [422, 398] on button "Zoom out" at bounding box center [419, 399] width 18 height 18
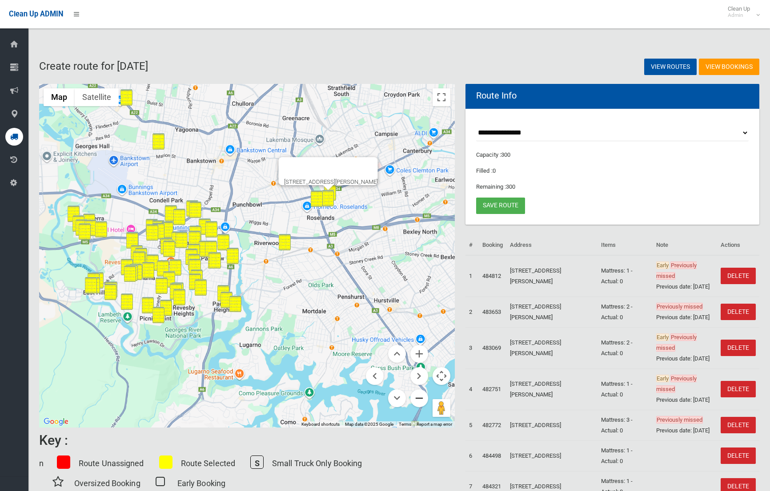
click at [422, 398] on button "Zoom out" at bounding box center [419, 399] width 18 height 18
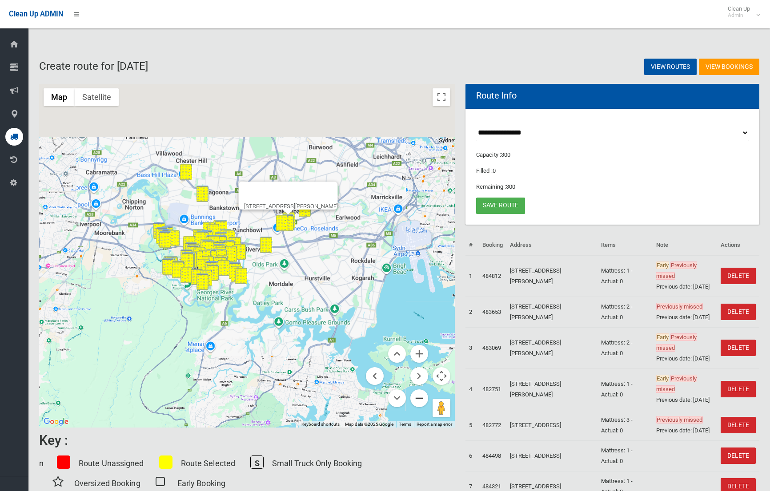
drag, startPoint x: 422, startPoint y: 398, endPoint x: 335, endPoint y: 238, distance: 182.7
click at [422, 397] on button "Zoom out" at bounding box center [419, 399] width 18 height 18
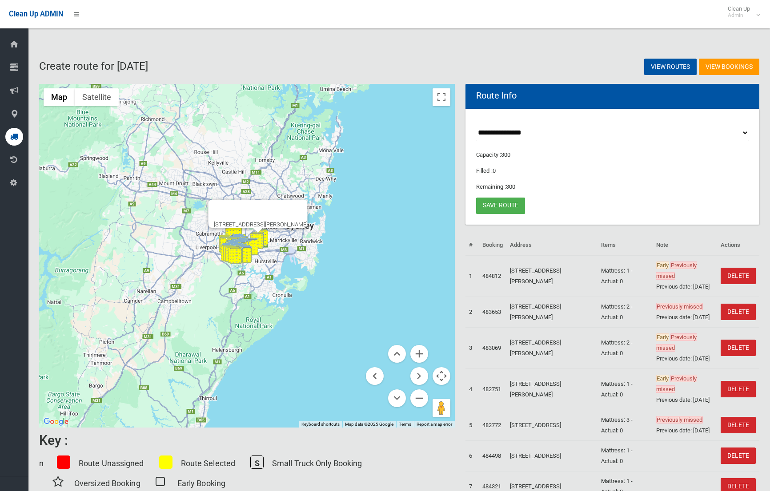
click at [298, 204] on button "Close" at bounding box center [296, 210] width 21 height 21
click at [420, 352] on button "Zoom in" at bounding box center [419, 354] width 18 height 18
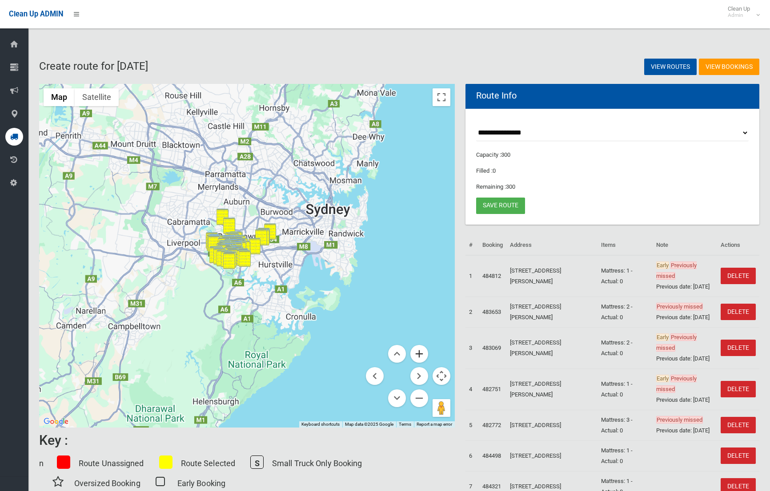
click at [420, 352] on button "Zoom in" at bounding box center [419, 354] width 18 height 18
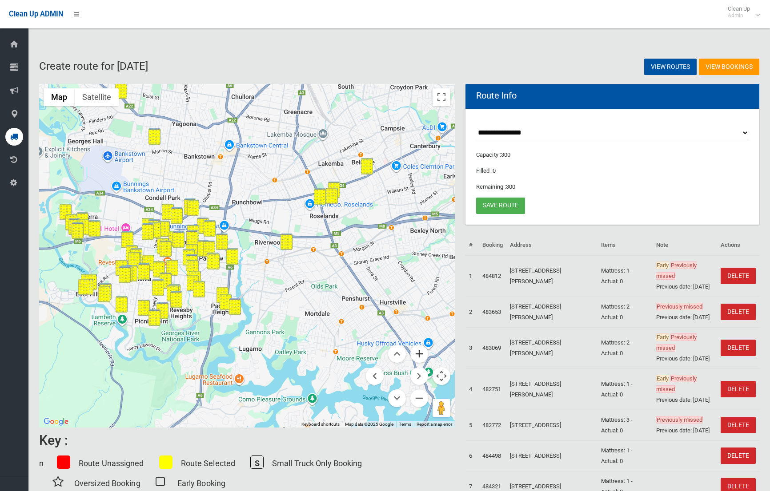
click at [419, 355] on button "Zoom in" at bounding box center [419, 354] width 18 height 18
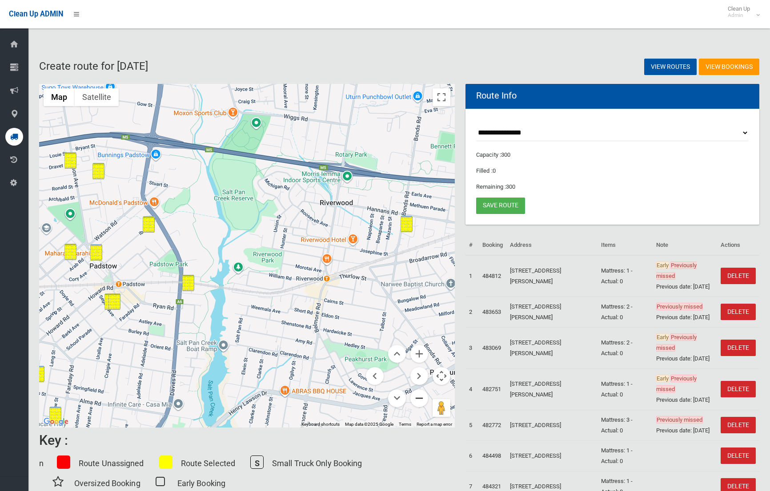
click at [418, 399] on button "Zoom out" at bounding box center [419, 399] width 18 height 18
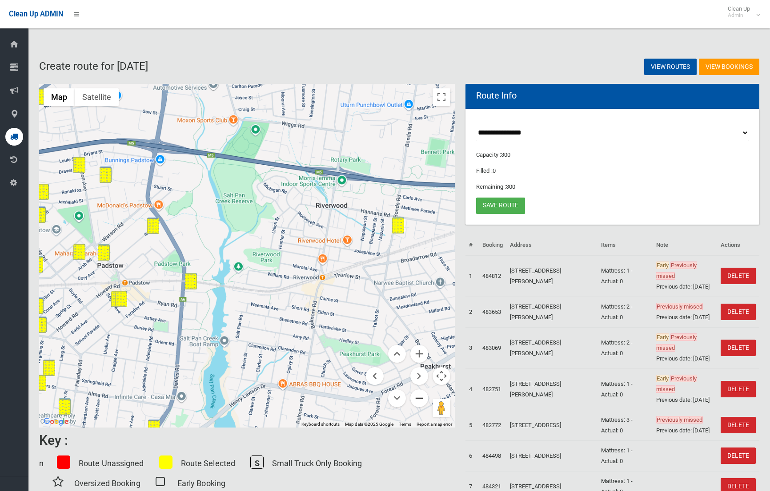
click at [418, 399] on button "Zoom out" at bounding box center [419, 399] width 18 height 18
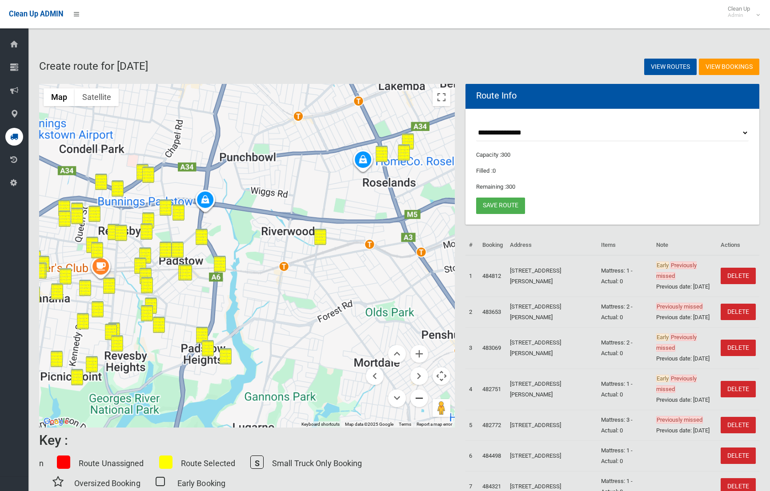
click at [418, 399] on button "Zoom out" at bounding box center [419, 399] width 18 height 18
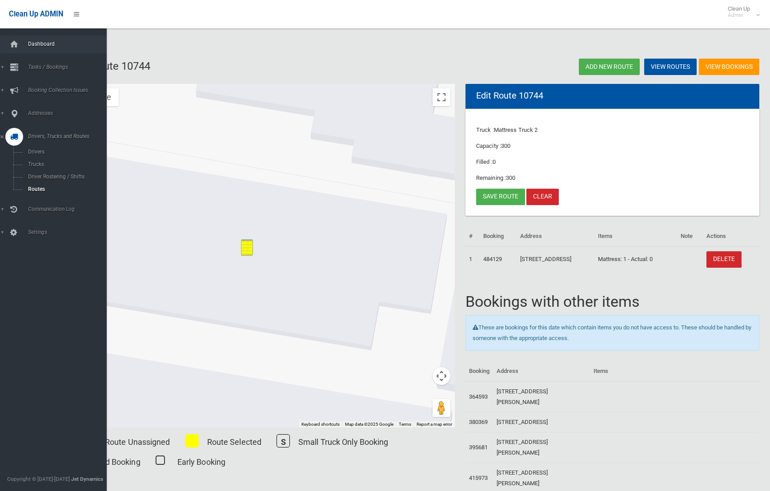
click at [52, 43] on span "Dashboard" at bounding box center [65, 44] width 81 height 6
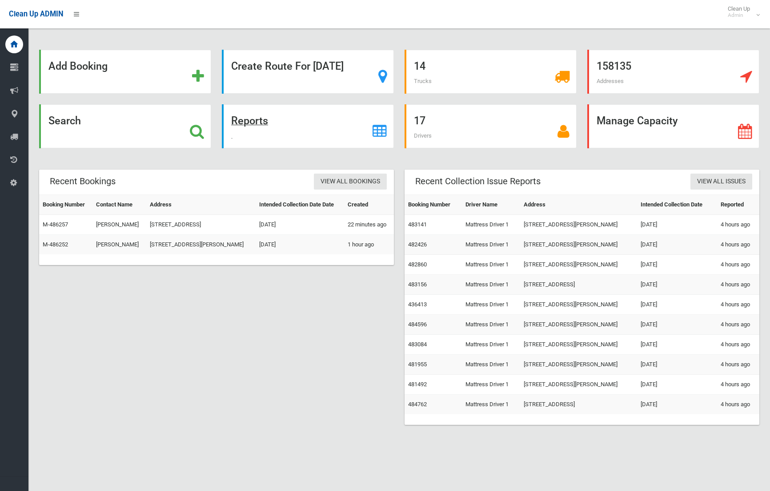
click at [248, 121] on strong "Reports" at bounding box center [249, 121] width 37 height 12
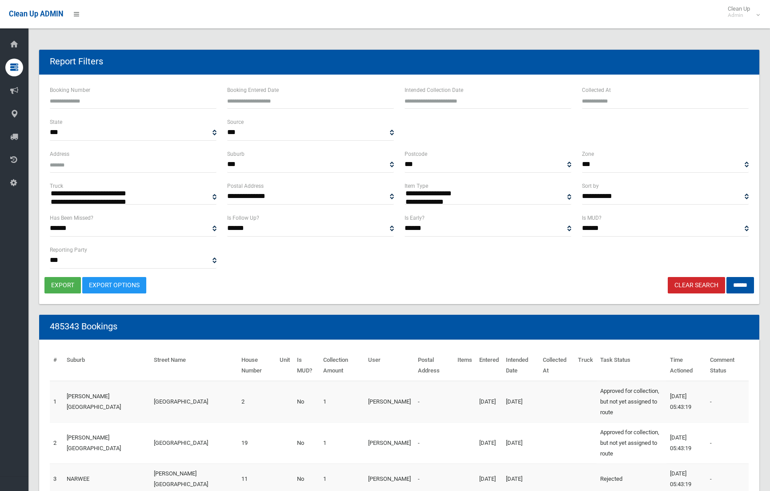
select select
type input "**********"
click at [453, 98] on input "text" at bounding box center [487, 100] width 167 height 16
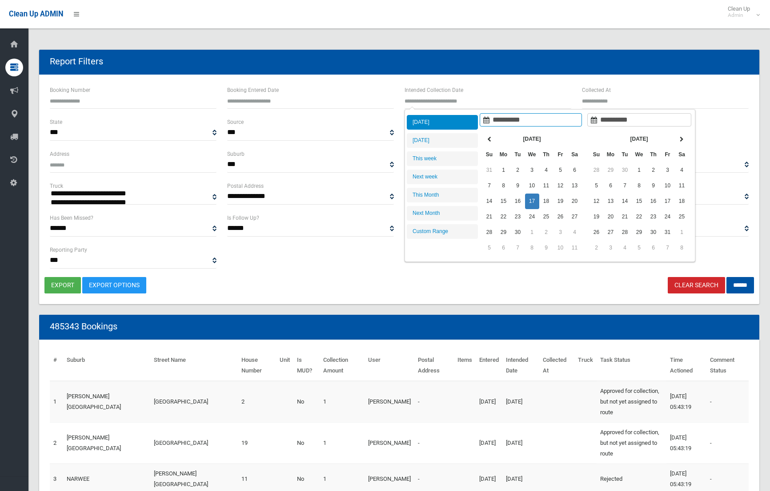
type input "**********"
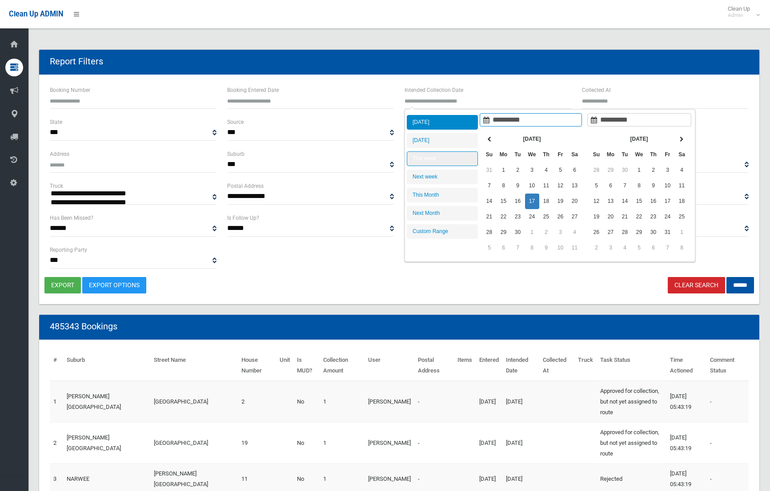
type input "**********"
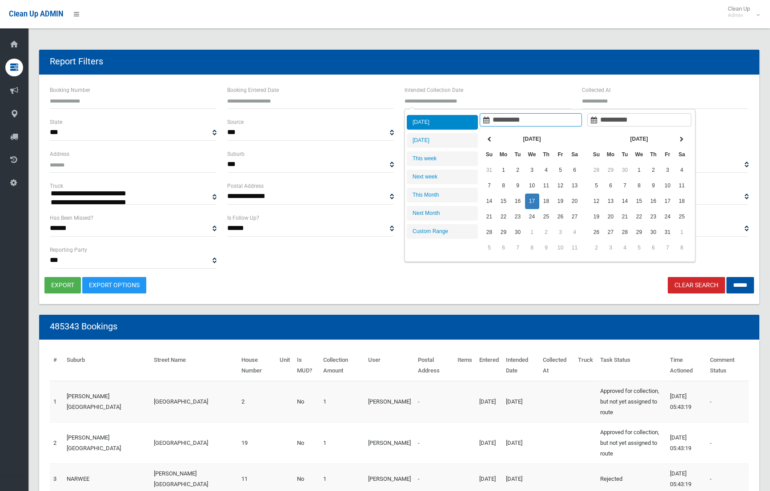
drag, startPoint x: 438, startPoint y: 144, endPoint x: 517, endPoint y: 162, distance: 80.7
click at [438, 144] on li "[DATE]" at bounding box center [442, 140] width 71 height 15
type input "**********"
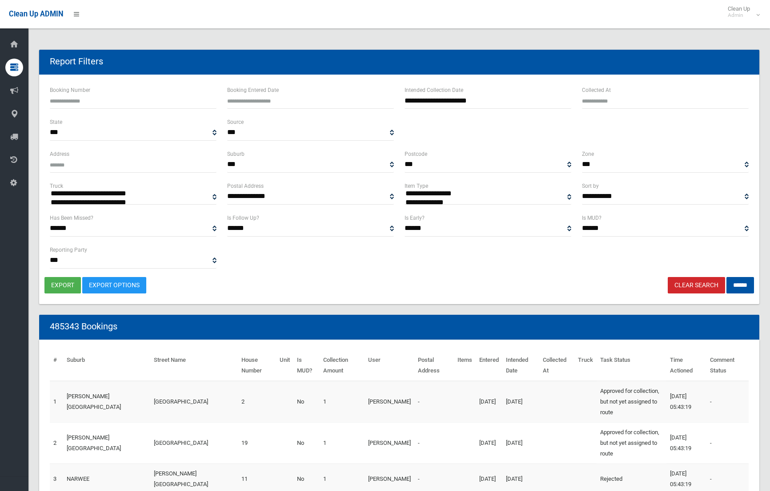
select select "**"
click at [735, 283] on input "******" at bounding box center [740, 285] width 28 height 16
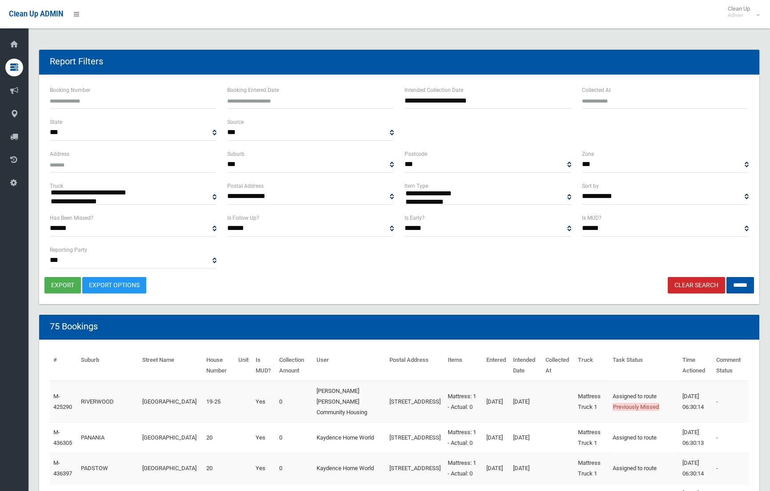
select select
click at [64, 286] on button "export" at bounding box center [62, 285] width 36 height 16
select select "**"
drag, startPoint x: 732, startPoint y: 286, endPoint x: 720, endPoint y: 286, distance: 12.0
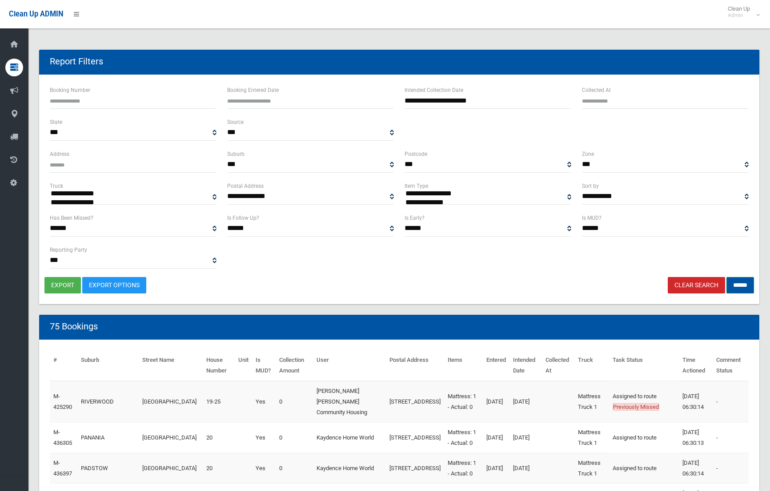
click at [731, 286] on input "******" at bounding box center [740, 285] width 28 height 16
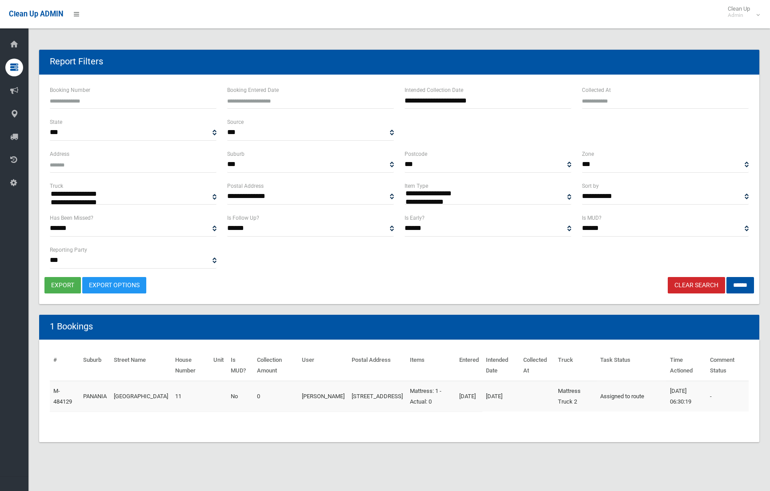
select select
click at [70, 283] on button "export" at bounding box center [62, 285] width 36 height 16
